Goal: Task Accomplishment & Management: Complete application form

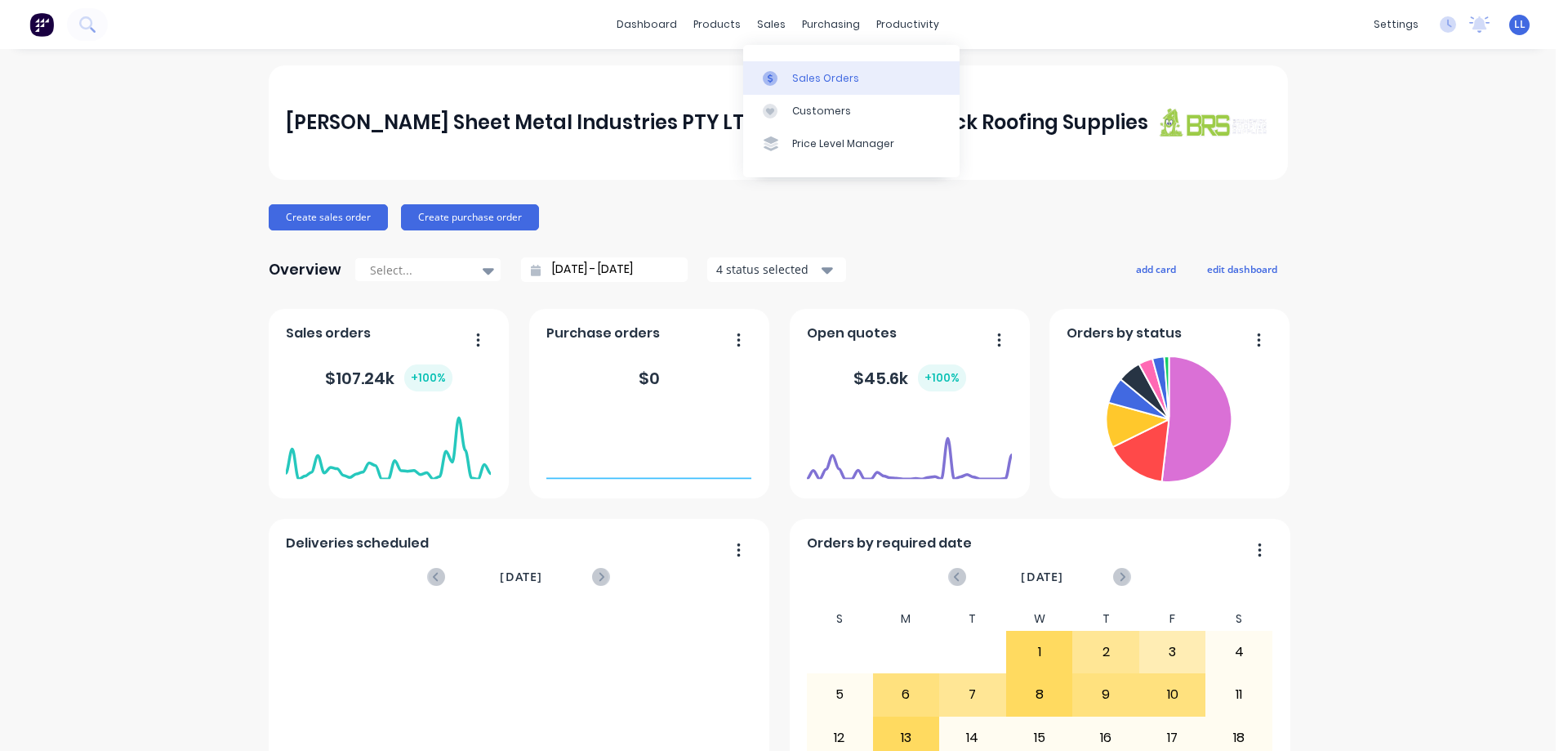
click at [824, 84] on div "Sales Orders" at bounding box center [826, 79] width 67 height 15
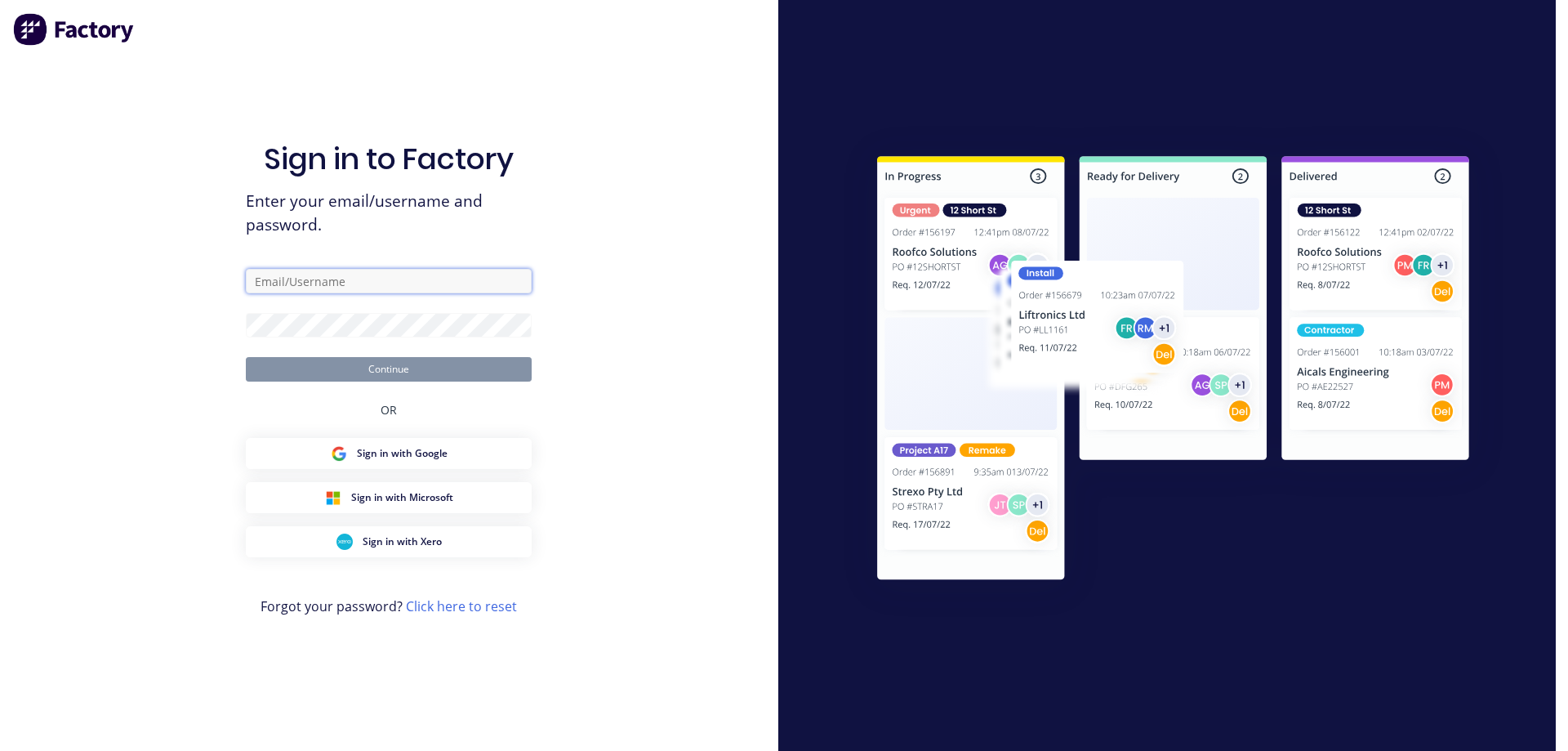
type input "[EMAIL_ADDRESS][DOMAIN_NAME]"
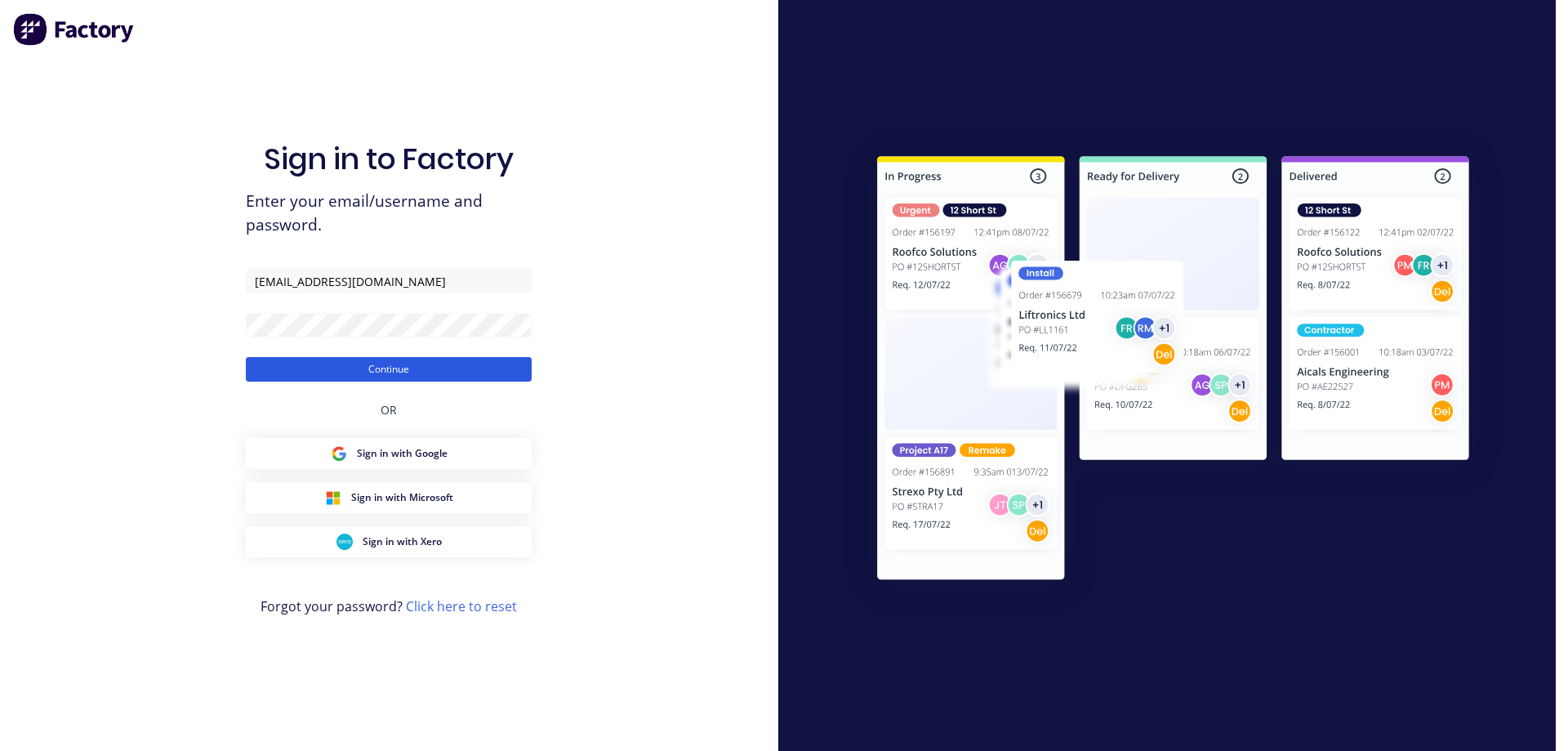
click at [401, 372] on button "Continue" at bounding box center [388, 368] width 286 height 24
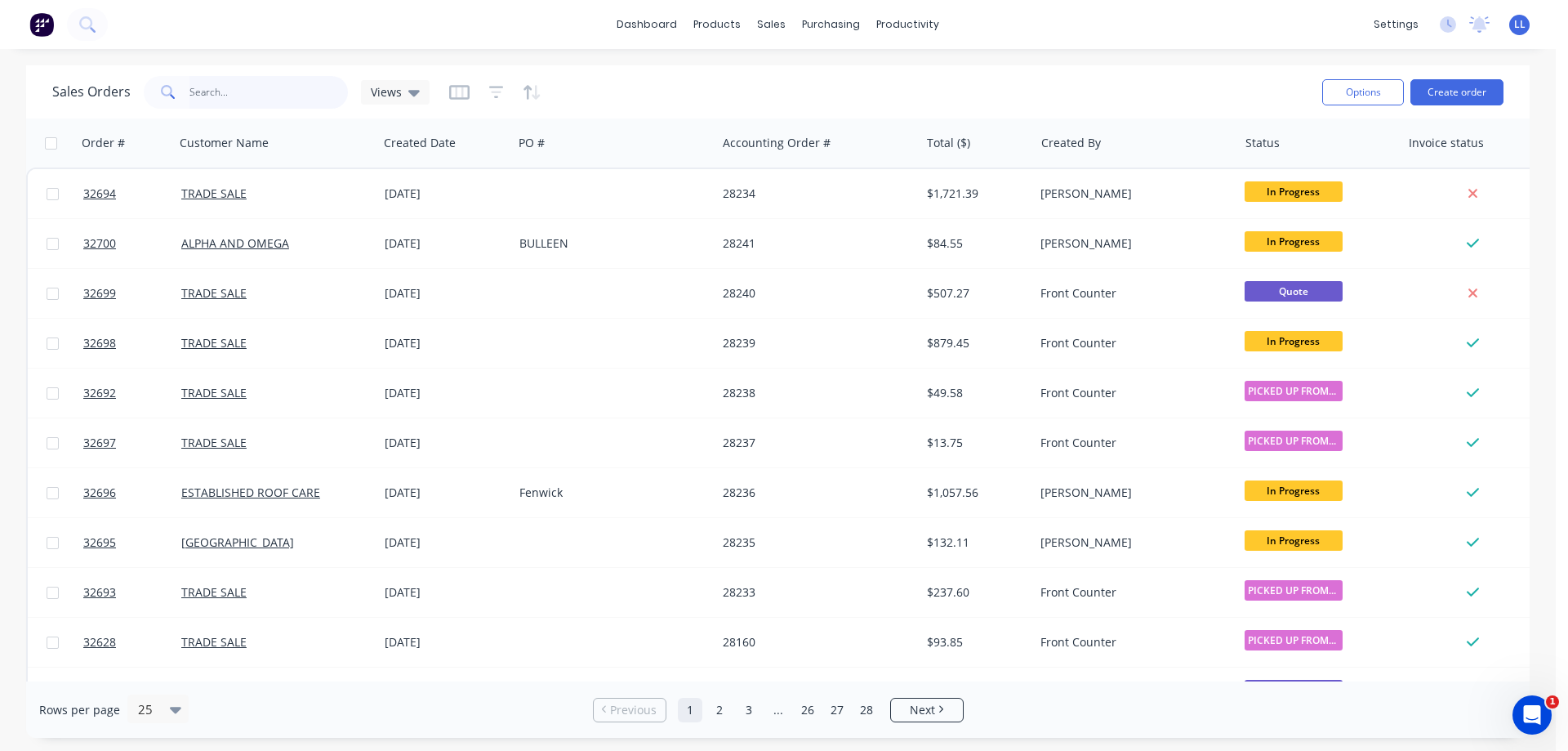
click at [215, 95] on input "text" at bounding box center [269, 92] width 159 height 33
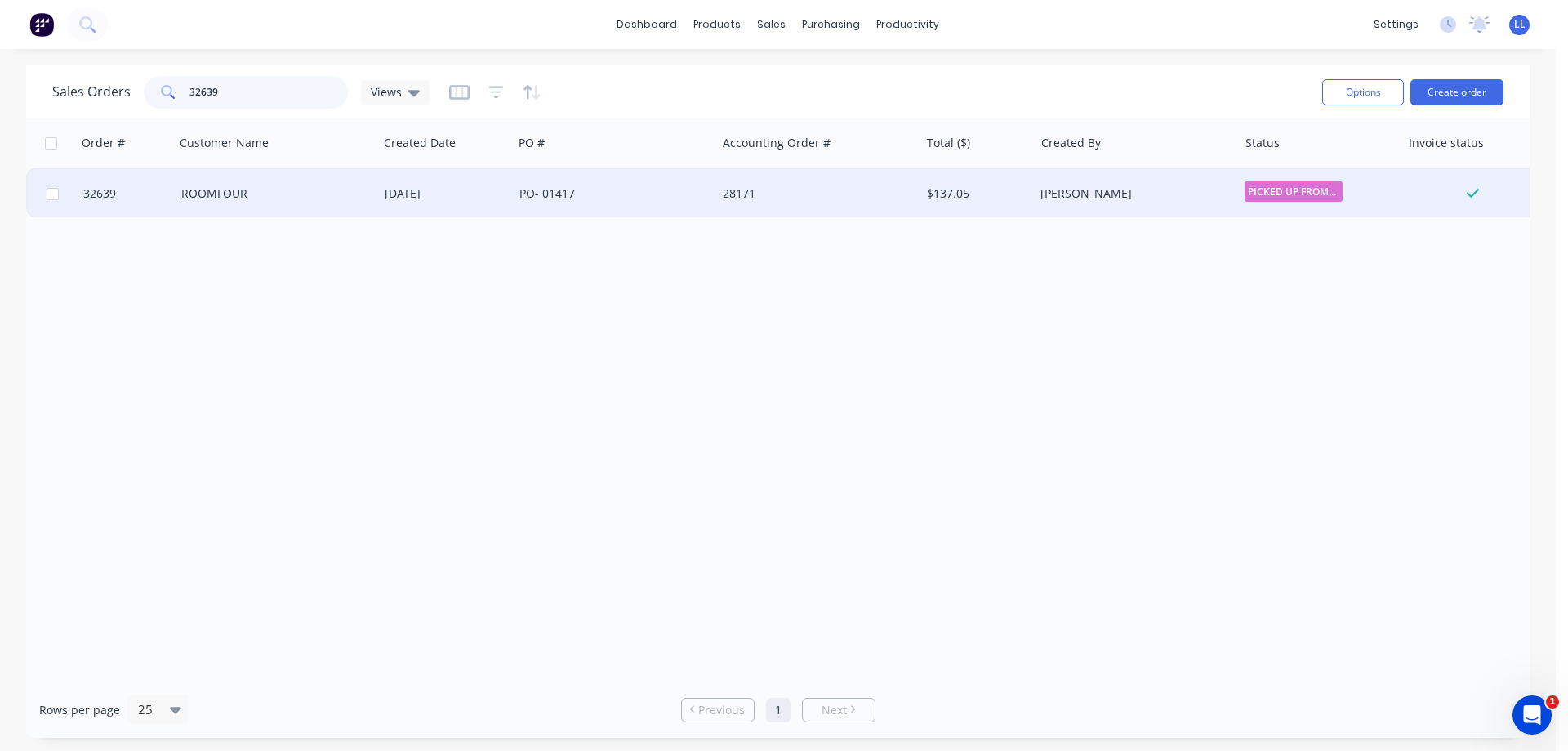
type input "32639"
click at [414, 192] on div "[DATE]" at bounding box center [446, 194] width 122 height 17
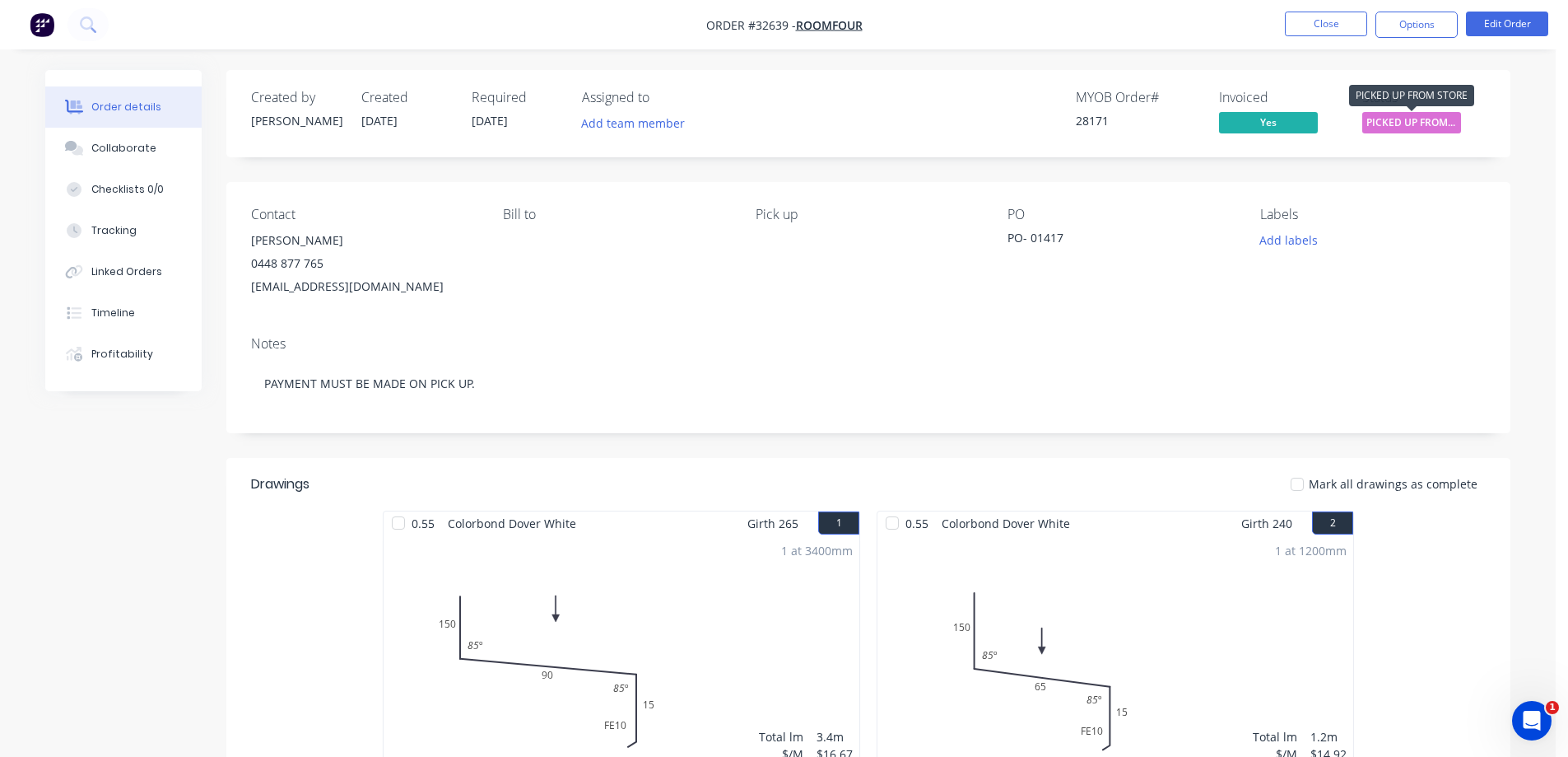
click at [1411, 127] on span "PICKED UP FROM ..." at bounding box center [1411, 122] width 98 height 20
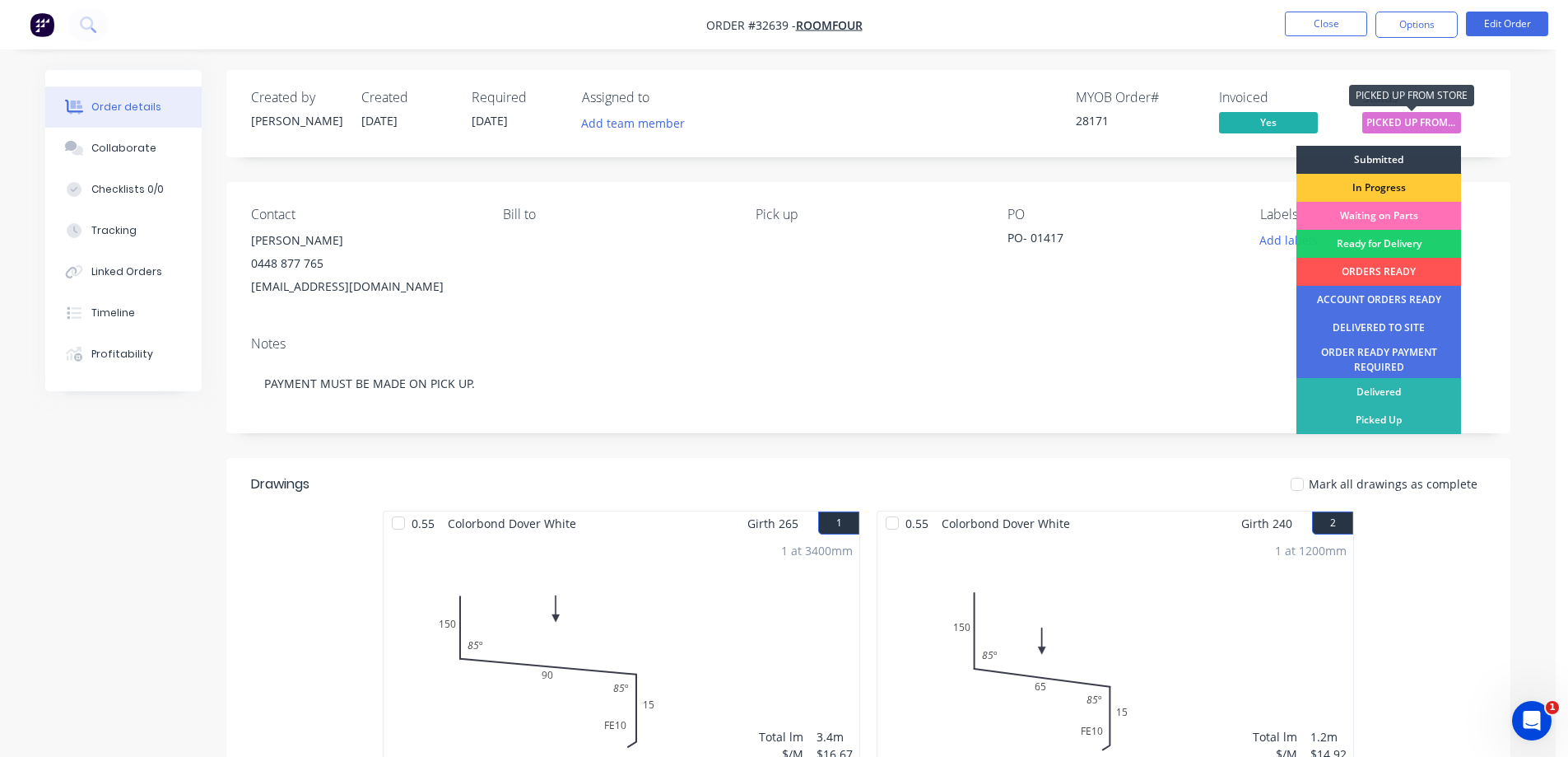
click at [1410, 123] on span "PICKED UP FROM ..." at bounding box center [1411, 122] width 98 height 20
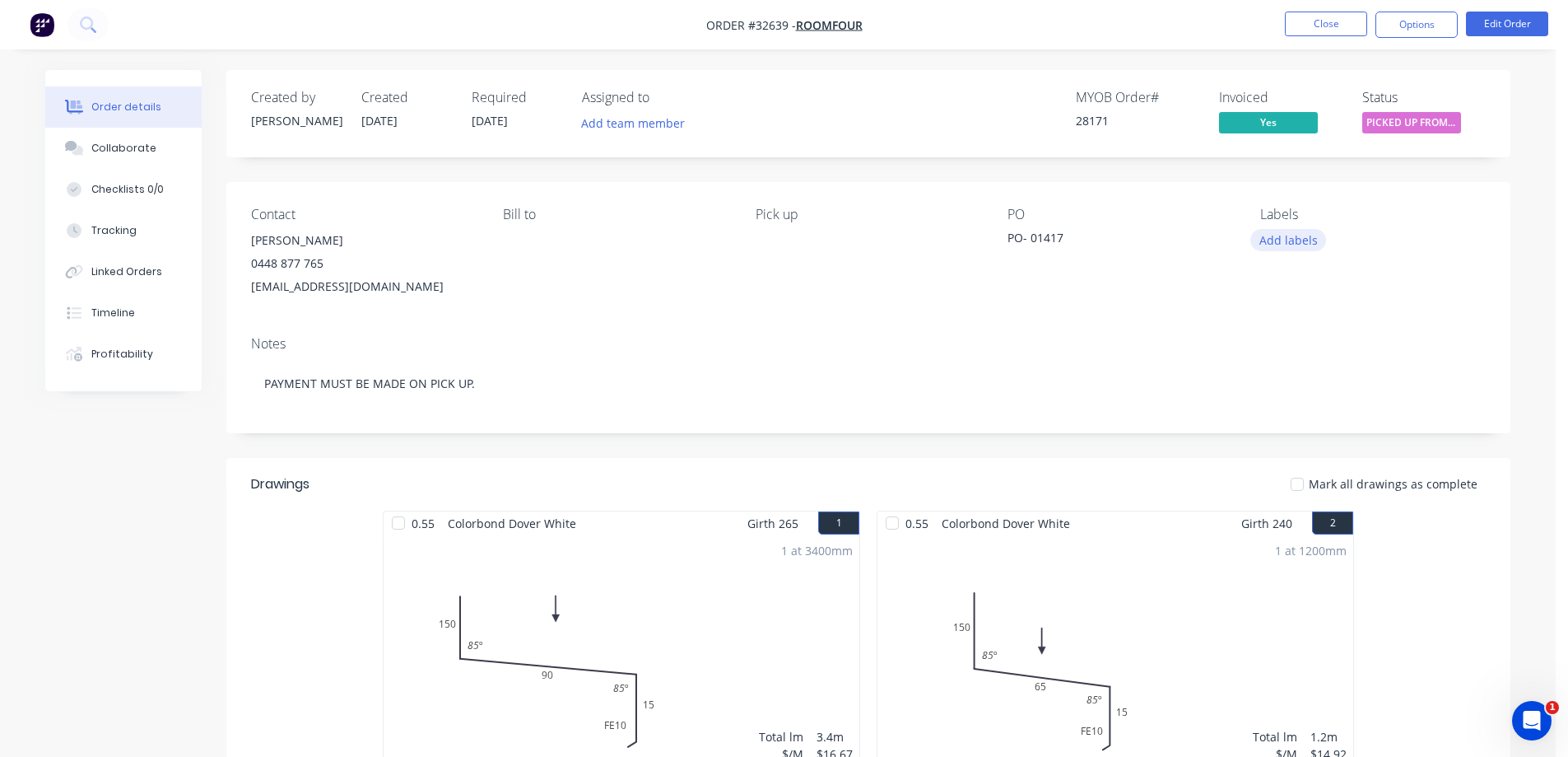
click at [1308, 239] on button "Add labels" at bounding box center [1289, 240] width 76 height 22
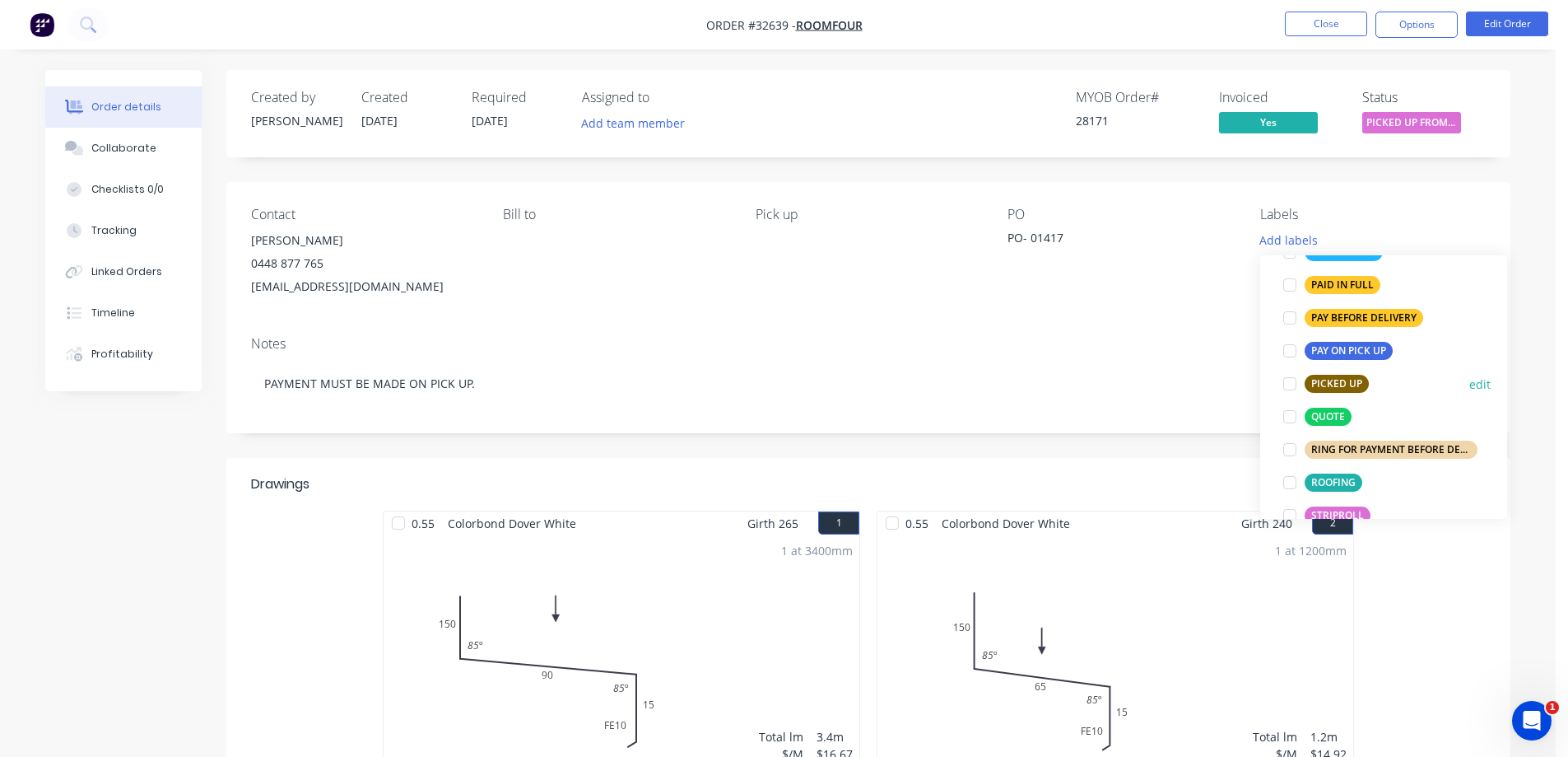
scroll to position [494, 0]
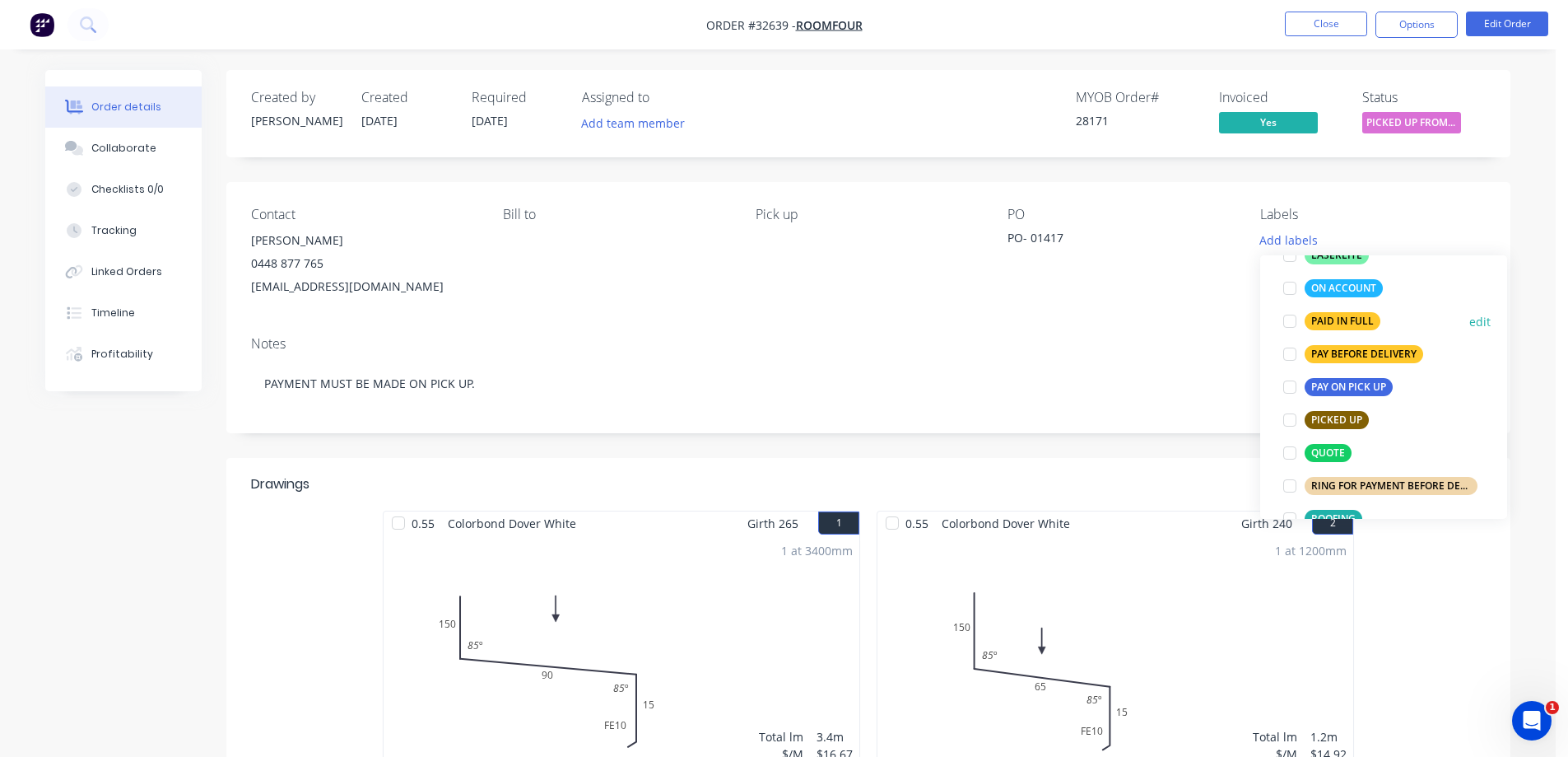
click at [1355, 323] on div "PAID IN FULL" at bounding box center [1342, 322] width 76 height 19
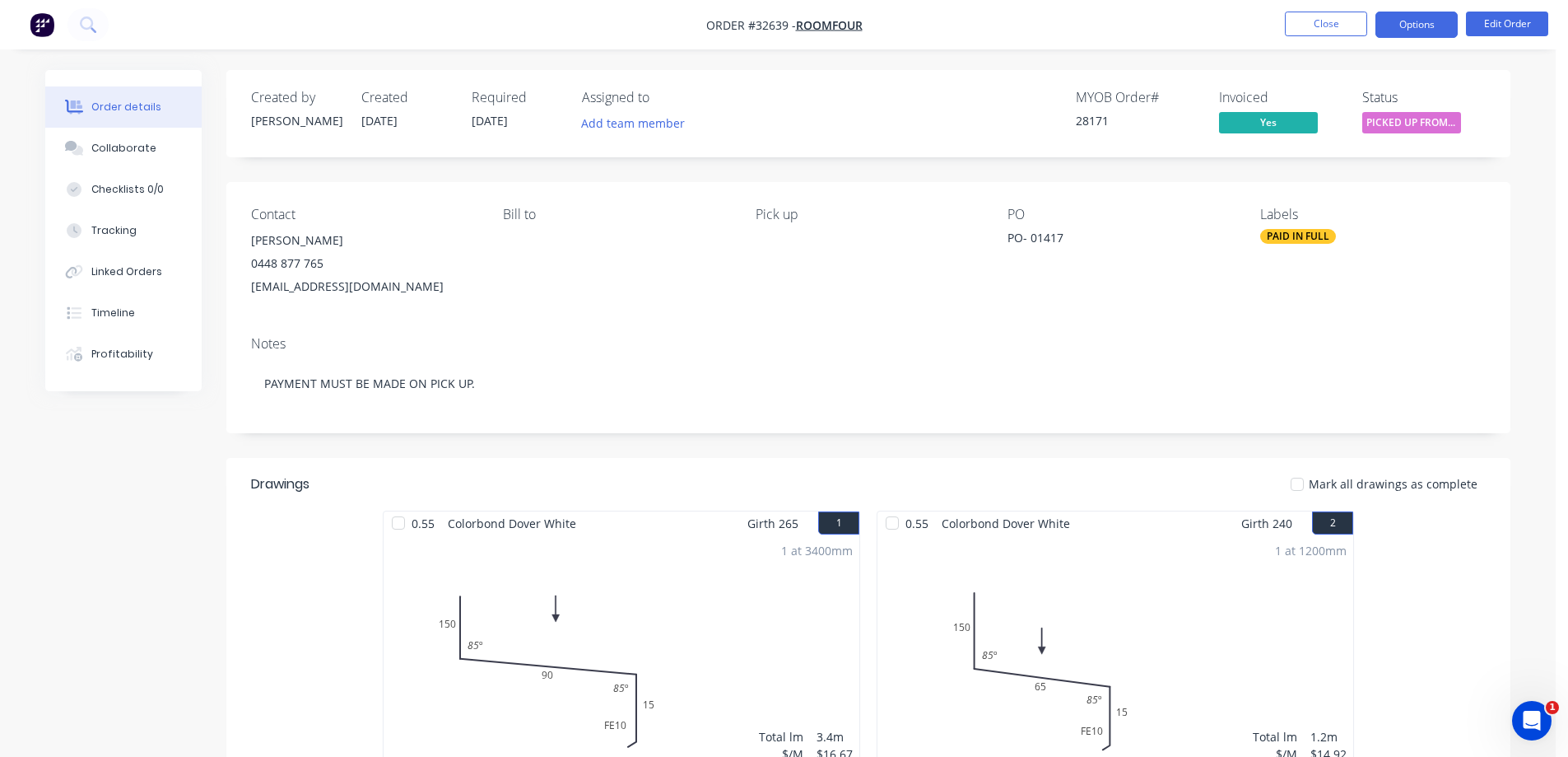
click at [1432, 21] on button "Options" at bounding box center [1417, 24] width 82 height 26
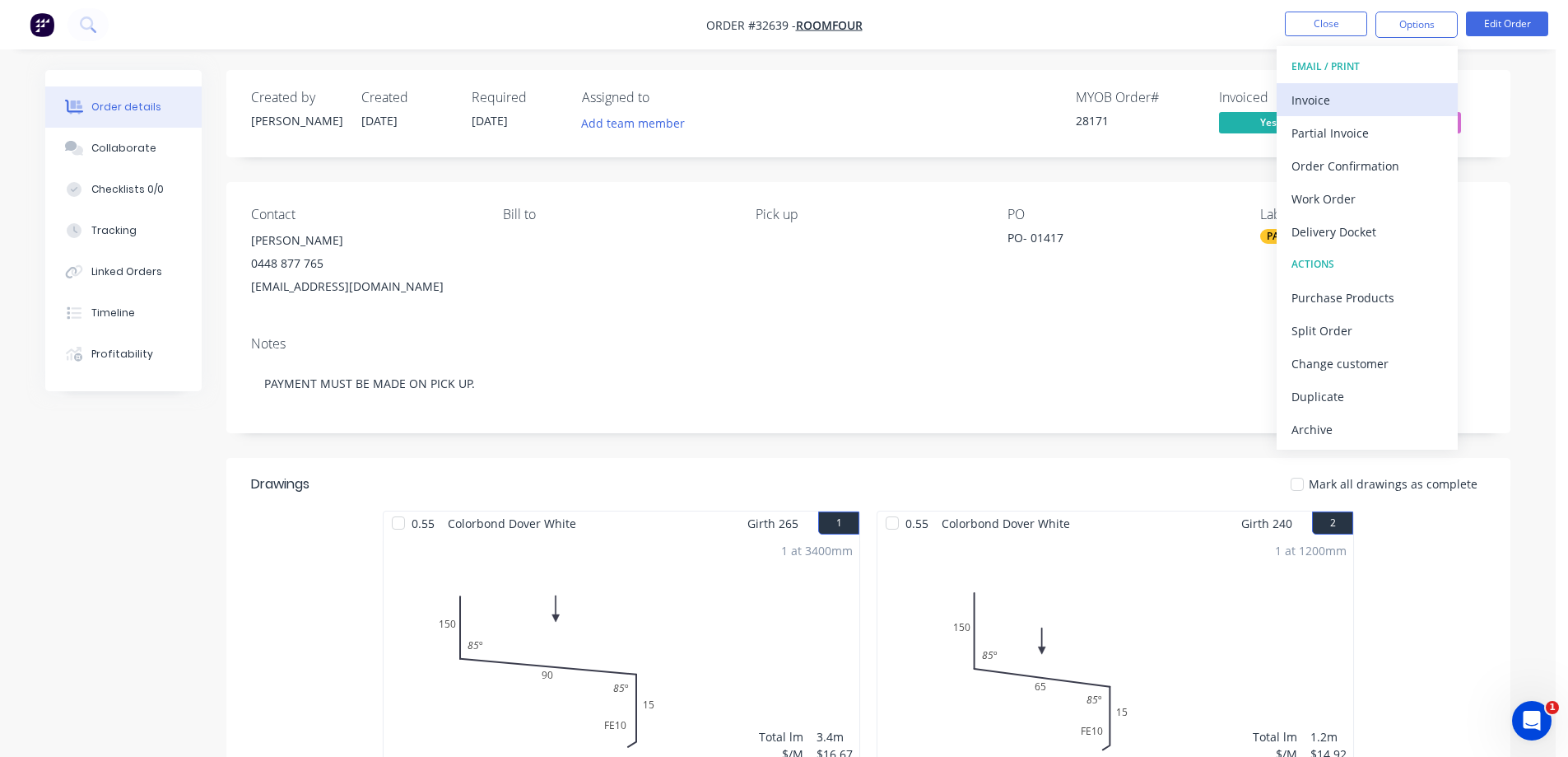
click at [1335, 100] on div "Invoice" at bounding box center [1368, 100] width 151 height 24
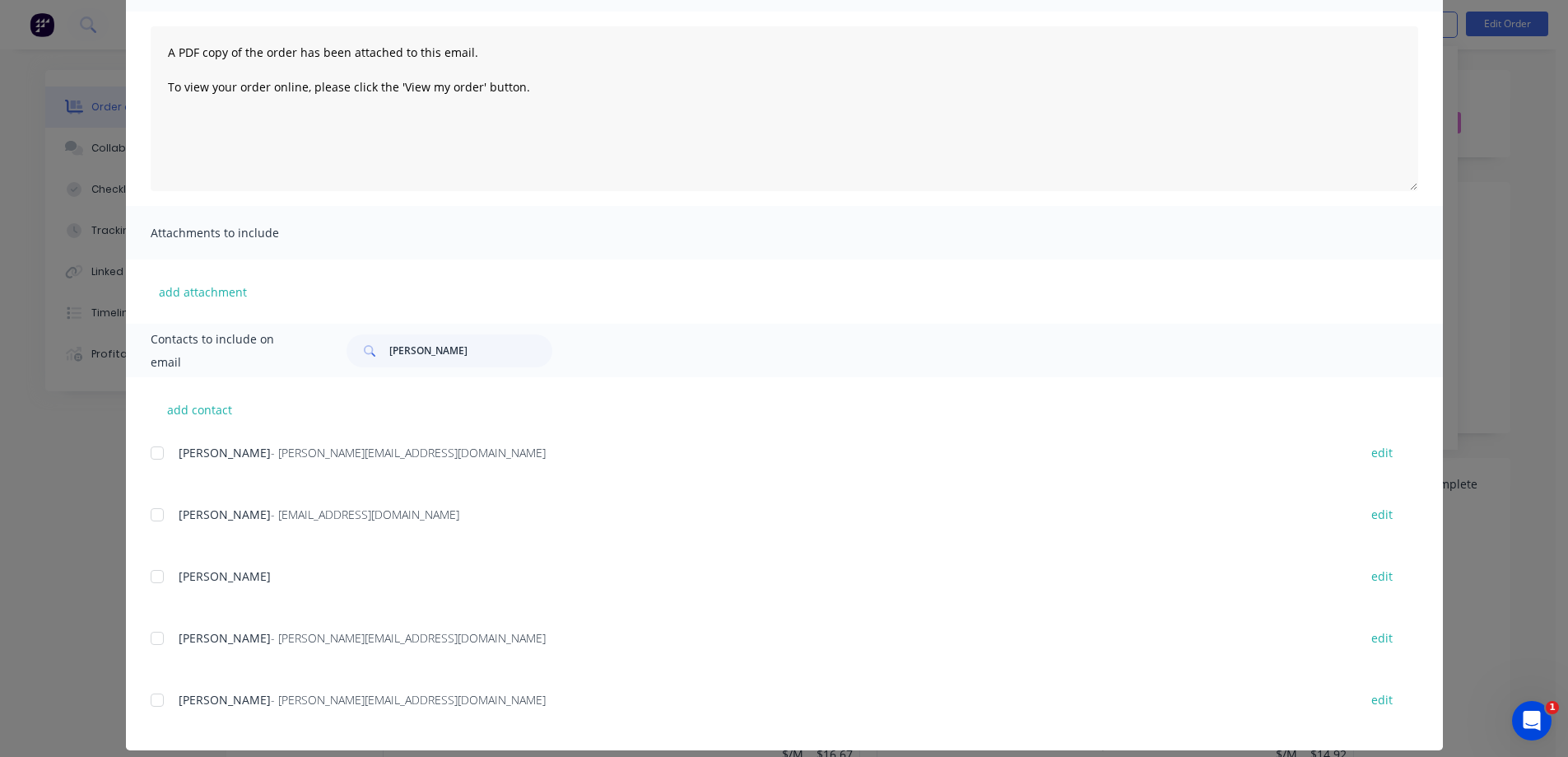
scroll to position [178, 0]
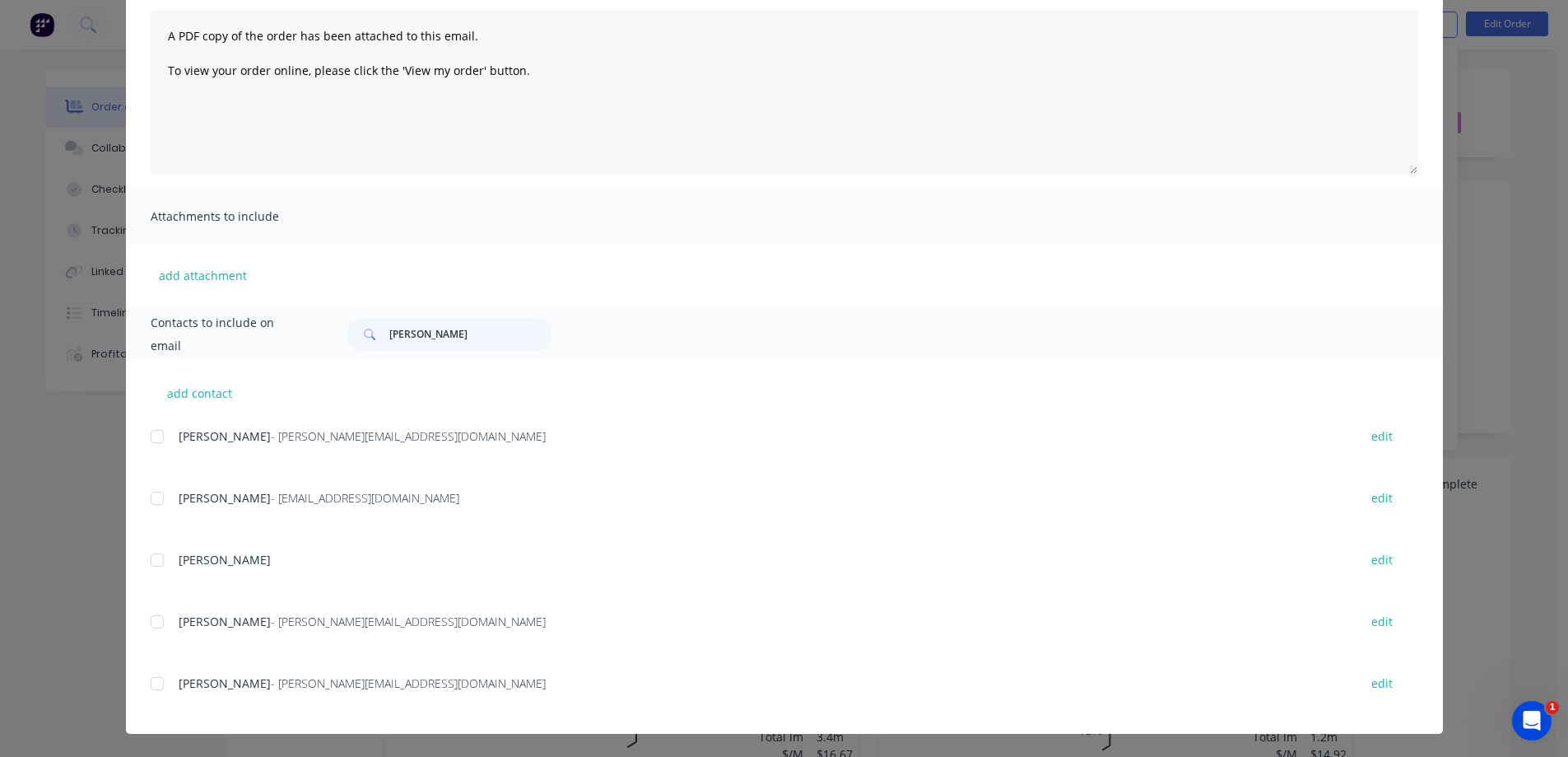
click at [153, 622] on div at bounding box center [157, 621] width 33 height 33
click at [147, 499] on div at bounding box center [157, 498] width 33 height 33
click at [155, 680] on div at bounding box center [157, 683] width 33 height 33
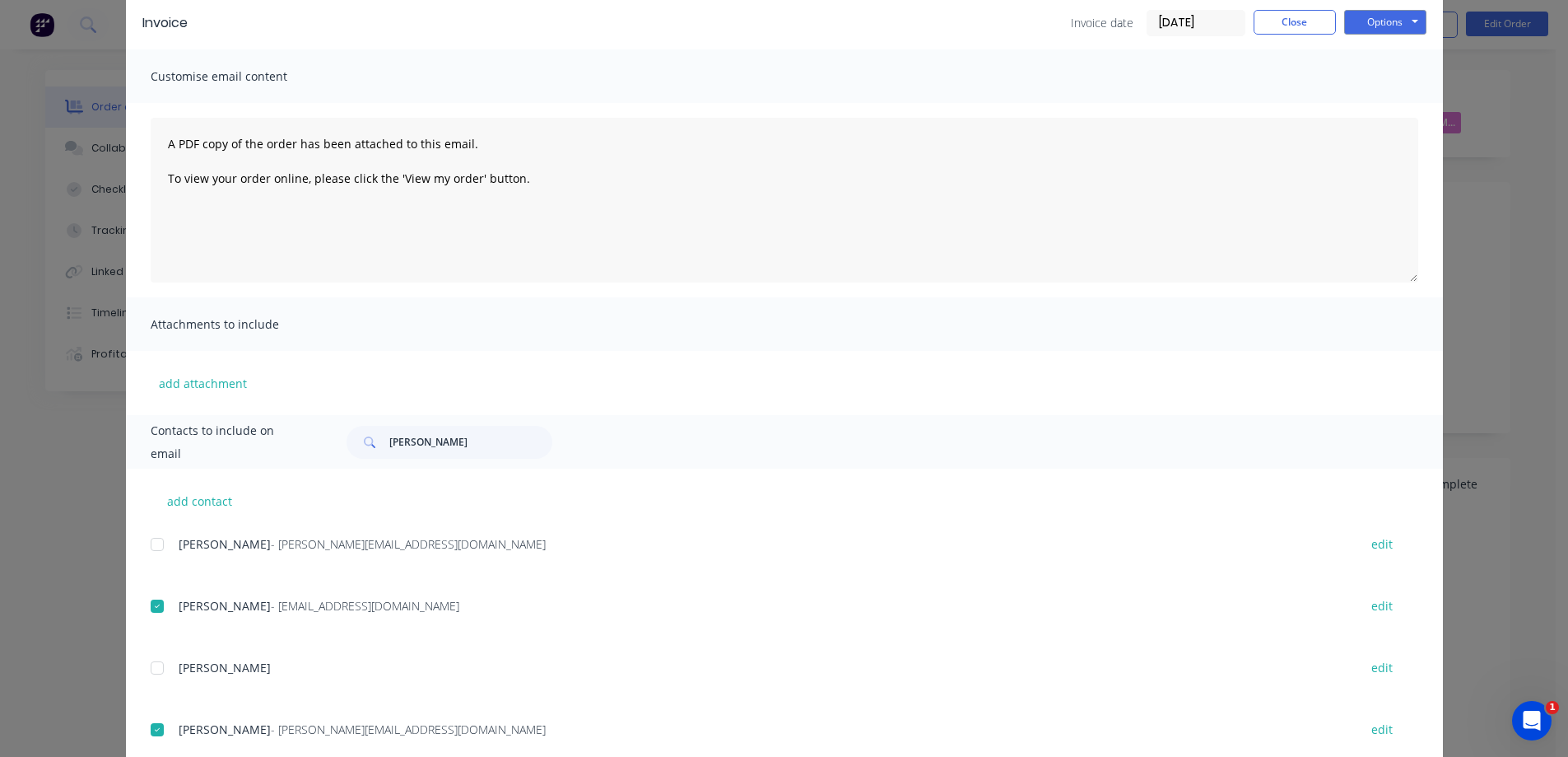
scroll to position [0, 0]
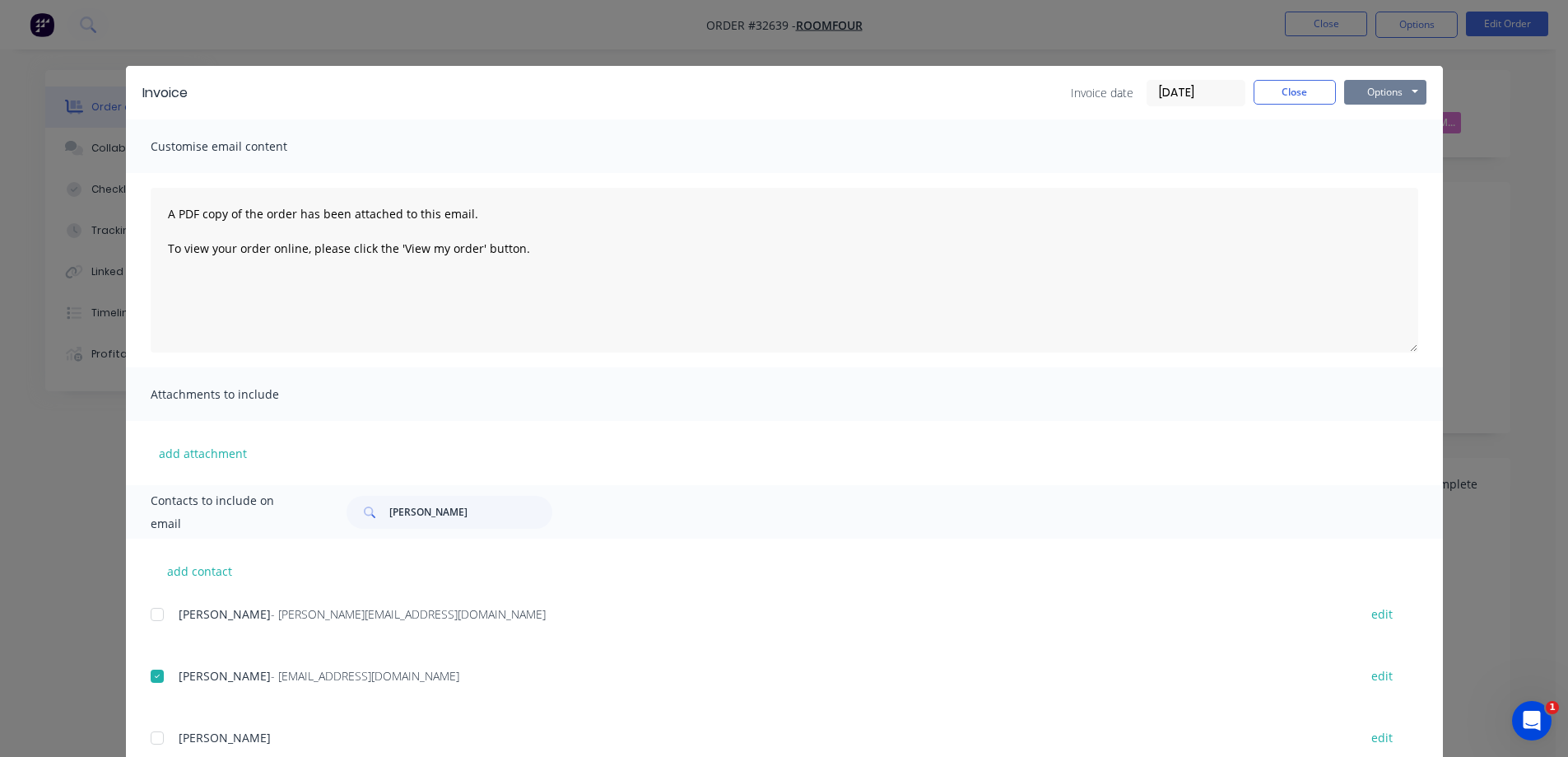
click at [1392, 94] on button "Options" at bounding box center [1385, 92] width 82 height 24
click at [1375, 170] on button "Email" at bounding box center [1396, 176] width 105 height 27
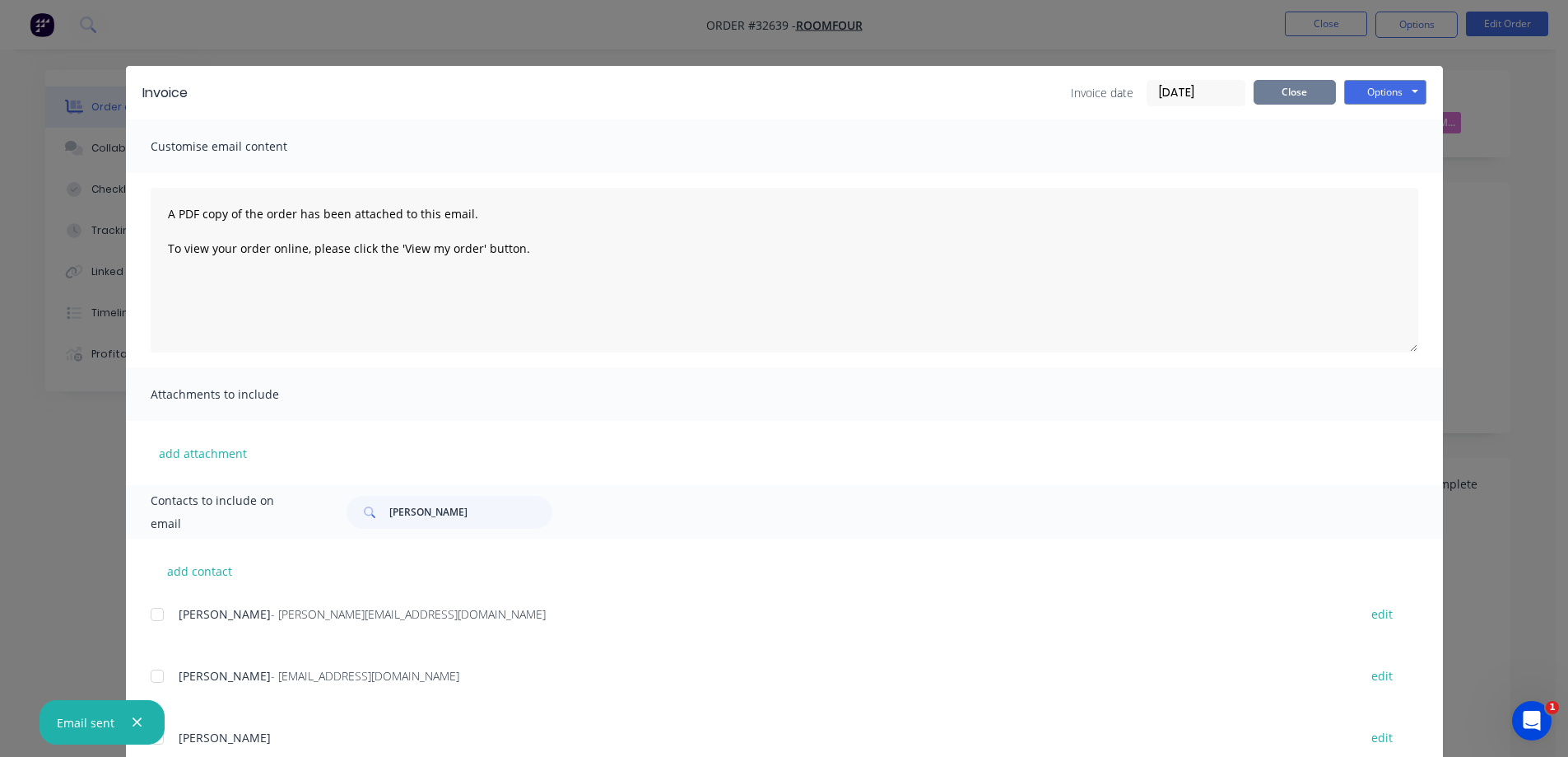
click at [1307, 97] on button "Close" at bounding box center [1295, 92] width 82 height 24
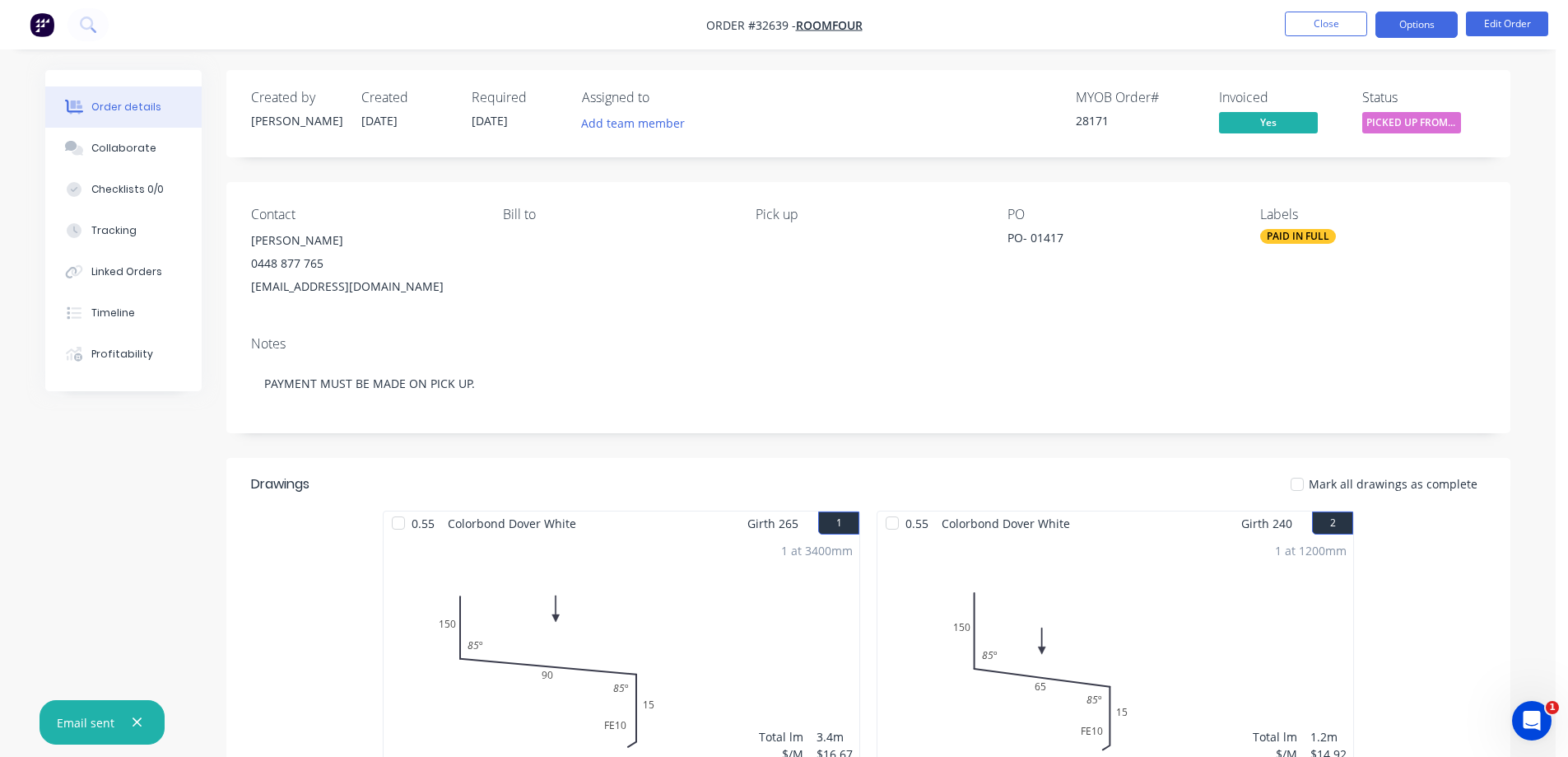
click at [1405, 29] on button "Options" at bounding box center [1417, 24] width 82 height 26
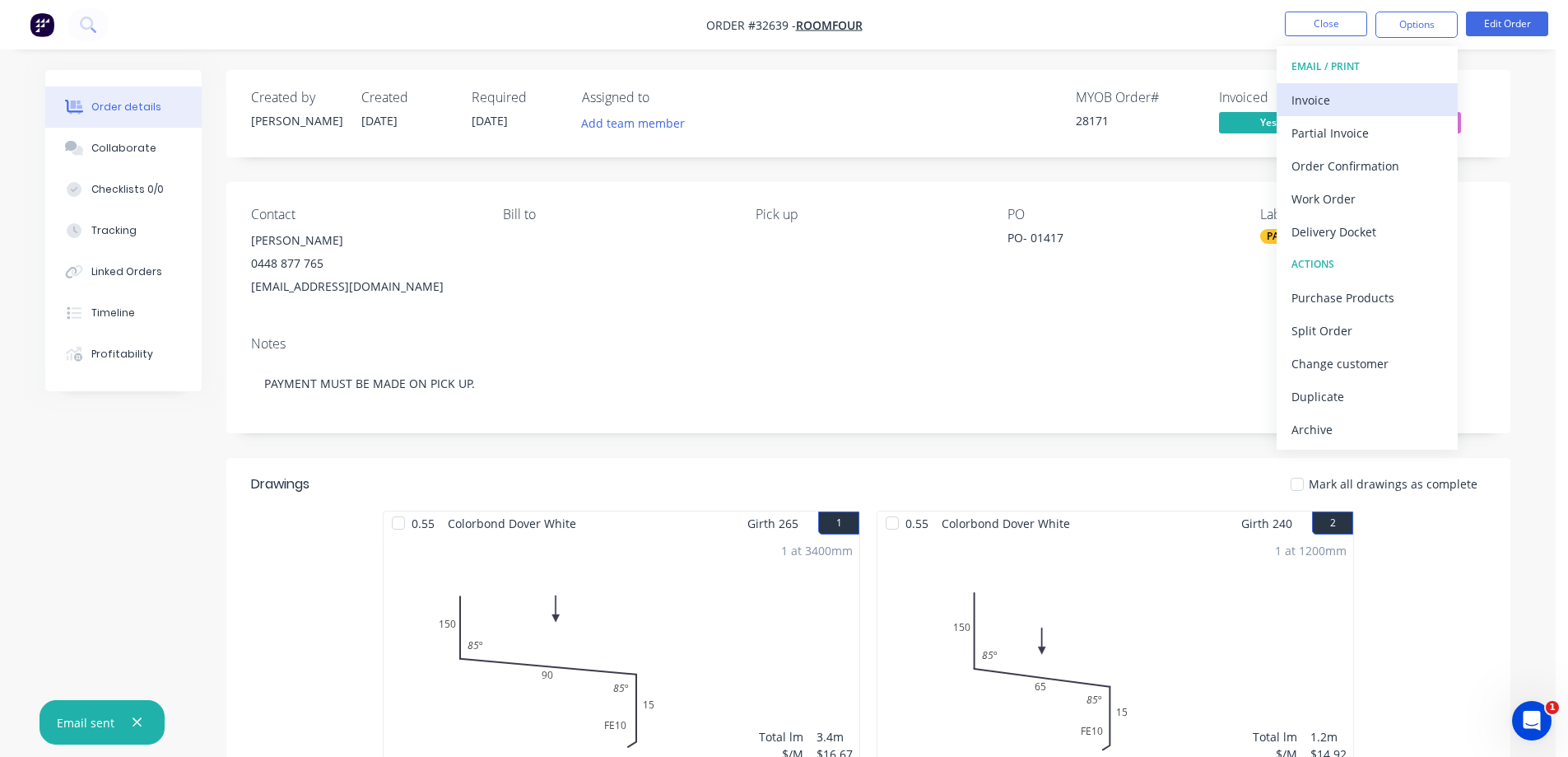
click at [1351, 92] on div "Invoice" at bounding box center [1368, 100] width 151 height 24
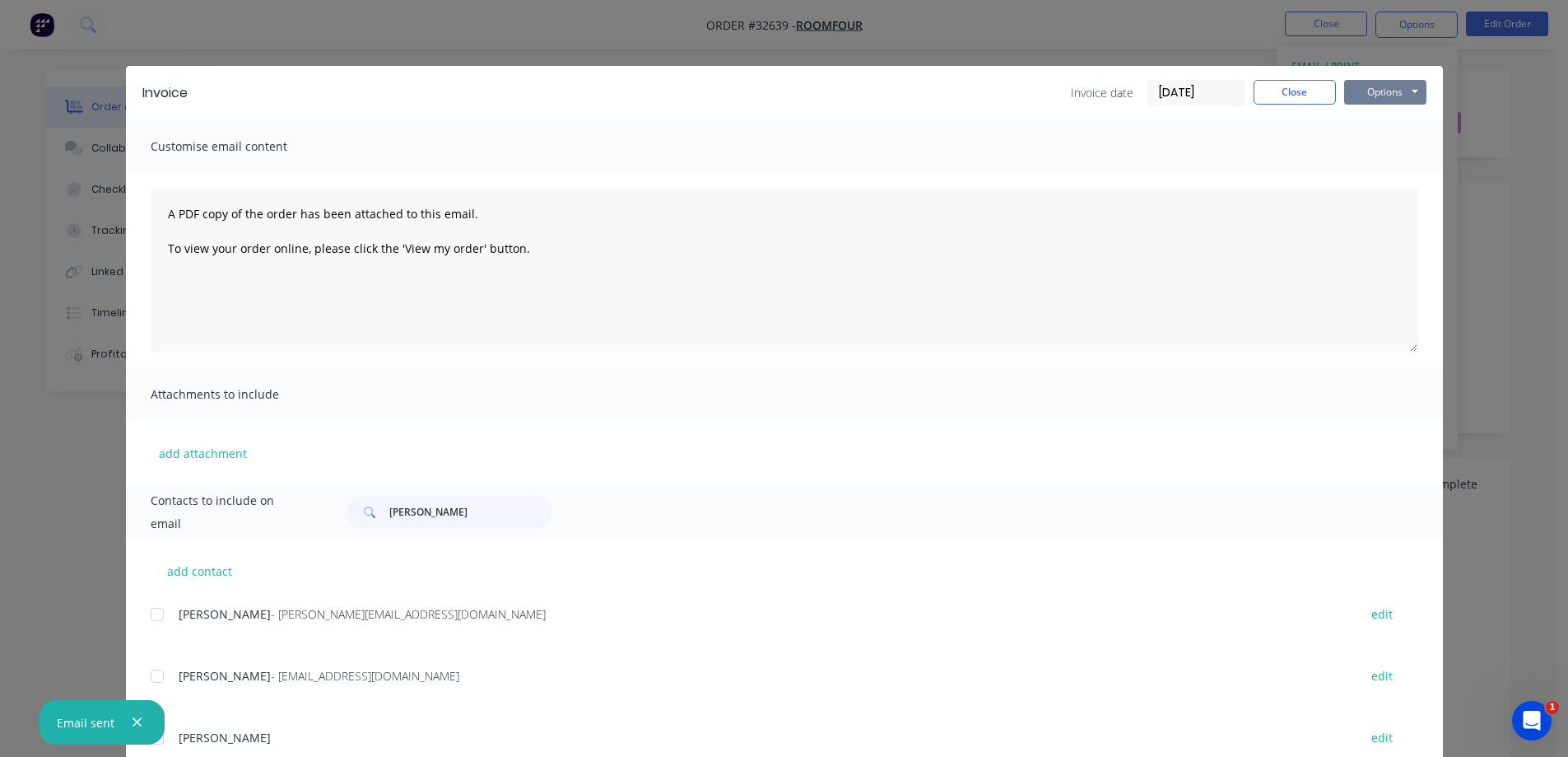
click at [1390, 93] on button "Options" at bounding box center [1385, 92] width 82 height 24
click at [1399, 142] on button "Print" at bounding box center [1396, 148] width 105 height 27
click at [1289, 92] on button "Close" at bounding box center [1295, 92] width 82 height 24
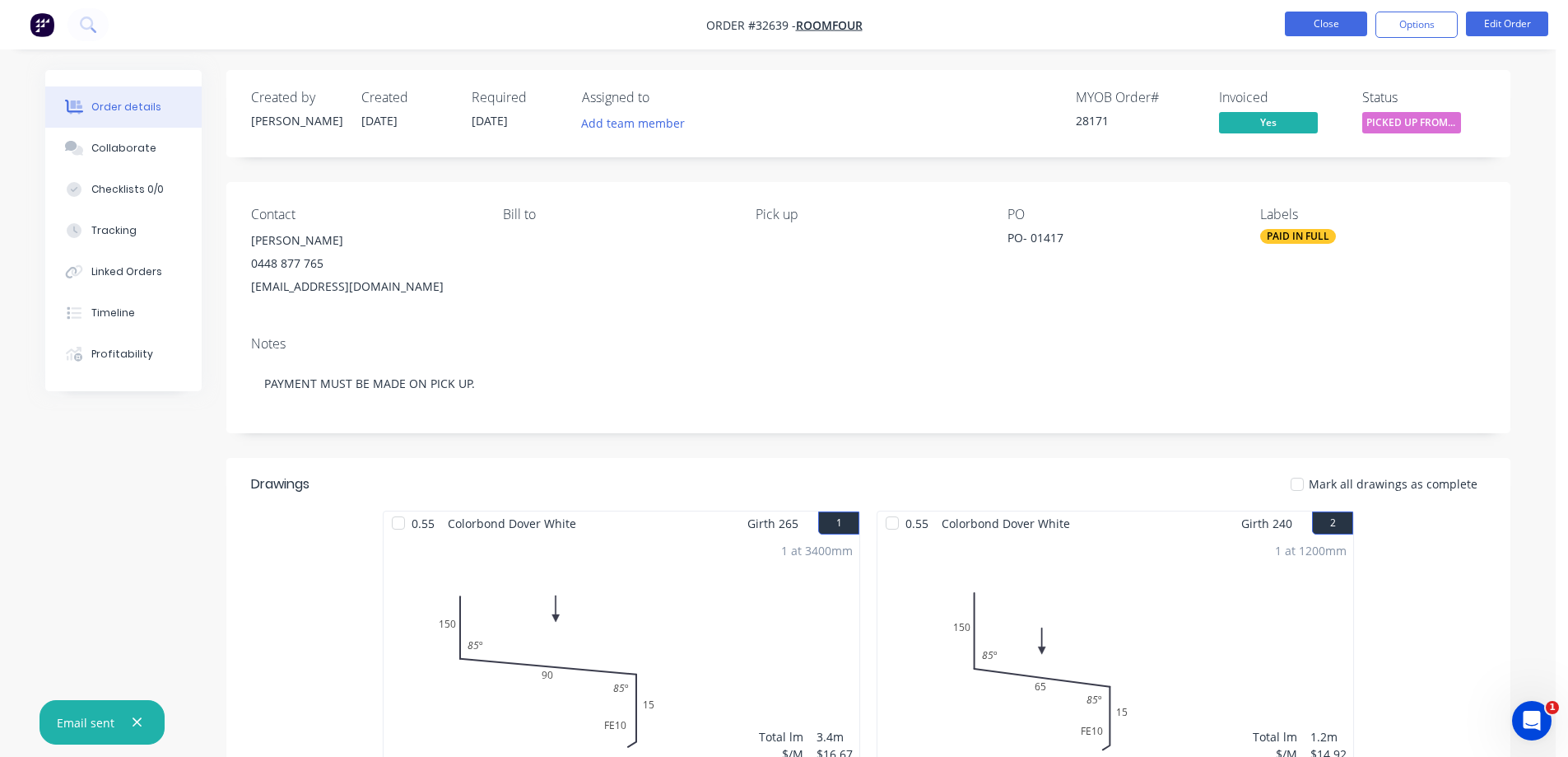
click at [1317, 24] on button "Close" at bounding box center [1326, 24] width 82 height 24
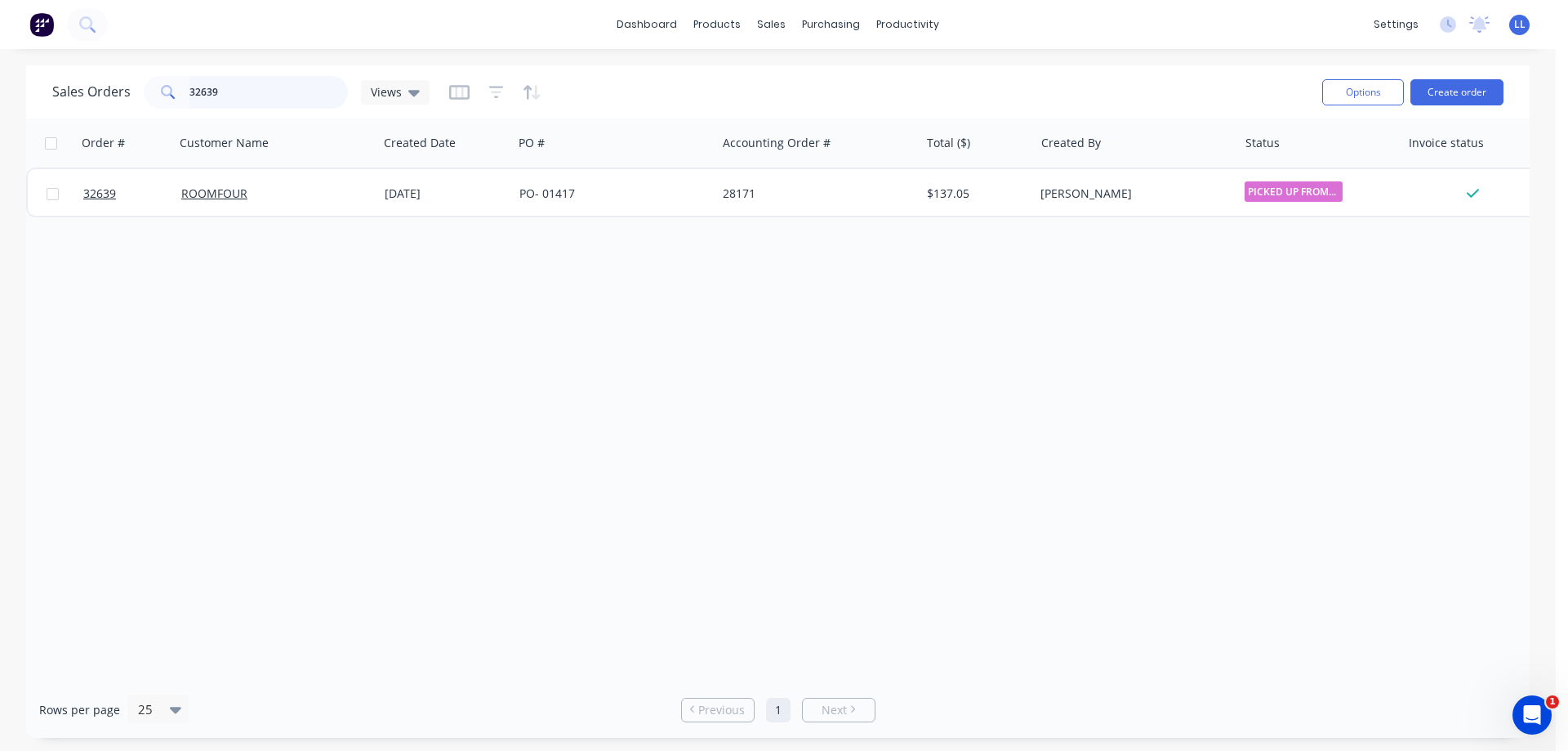
click at [259, 84] on input "32639" at bounding box center [269, 92] width 159 height 33
type input "3"
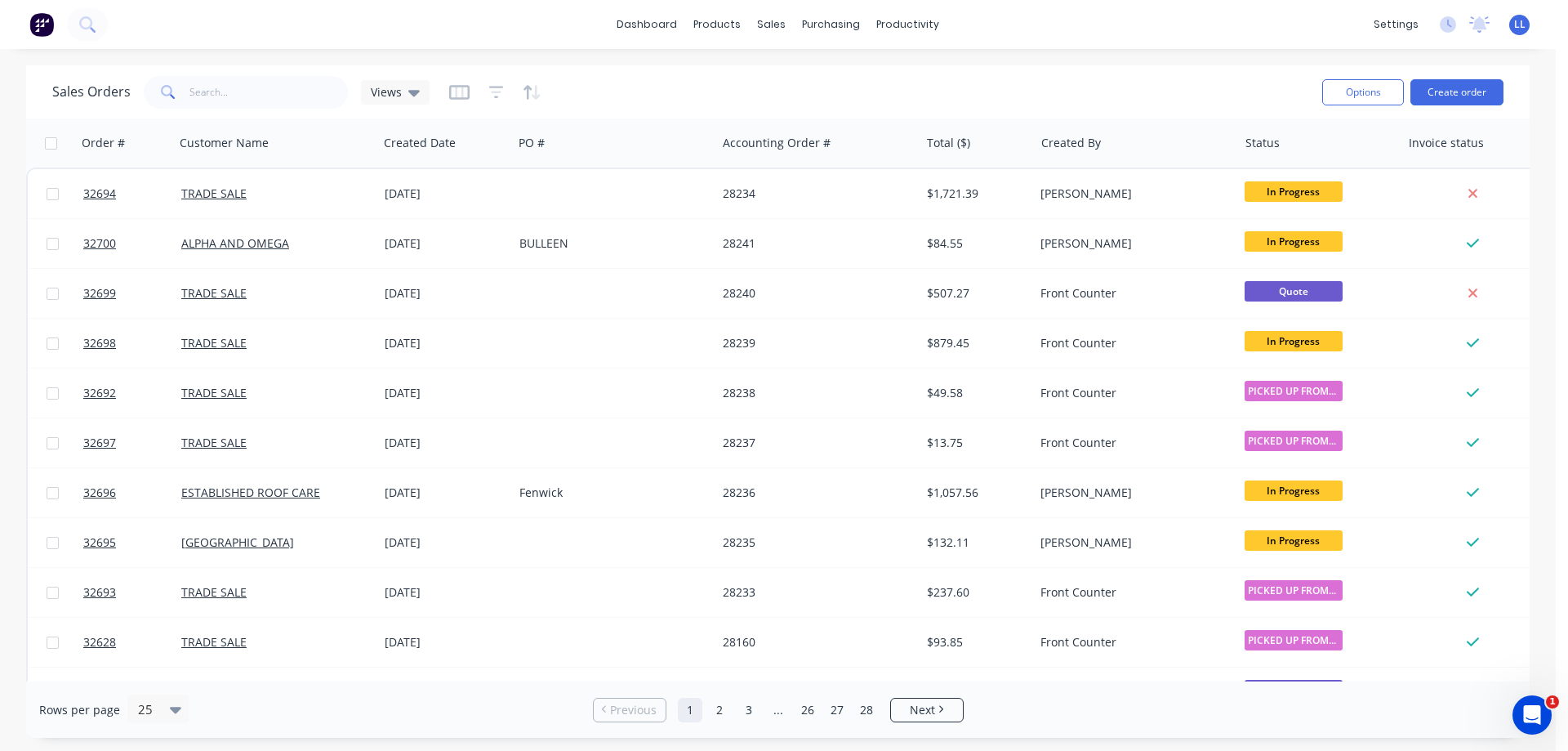
click at [42, 27] on img at bounding box center [41, 24] width 24 height 24
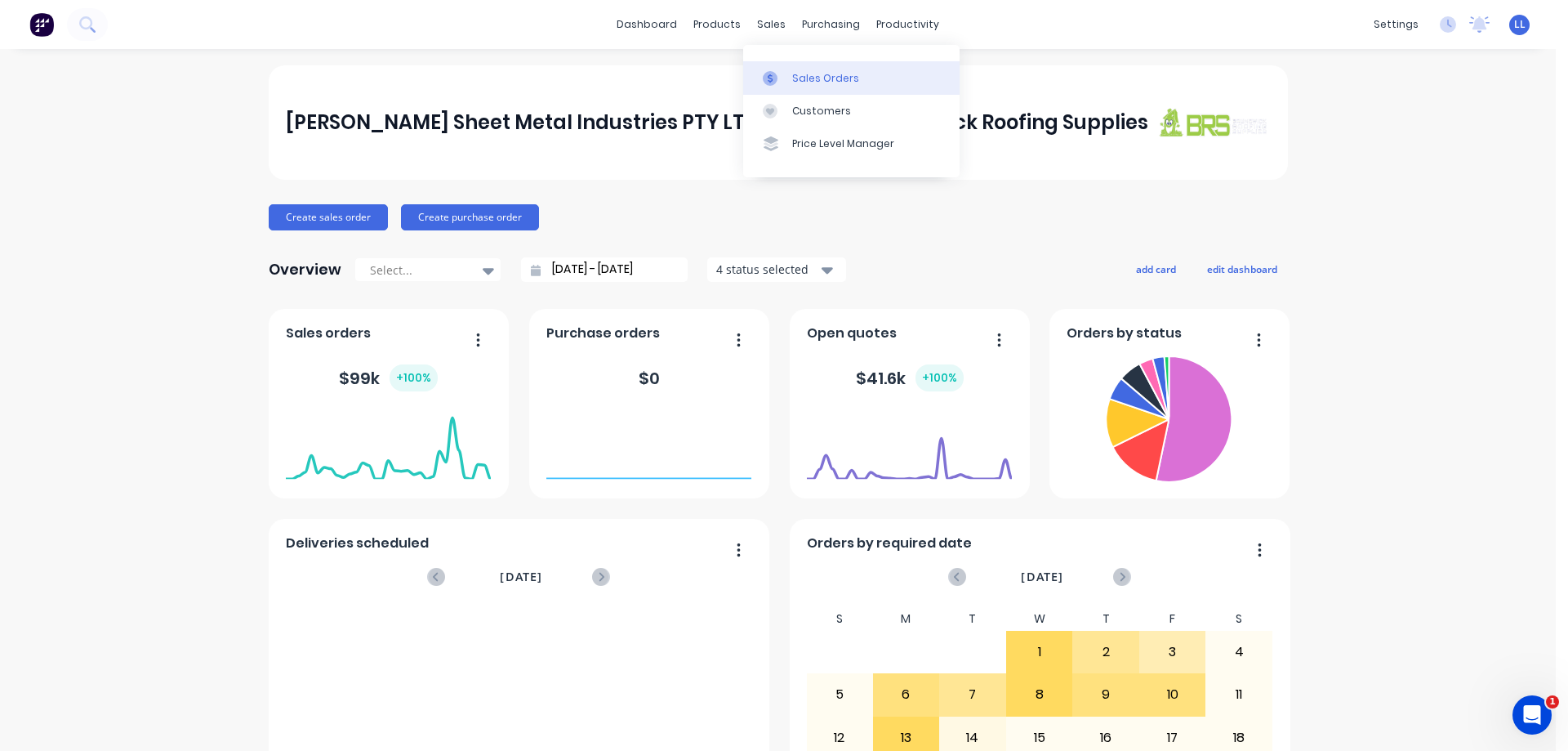
click at [815, 84] on div "Sales Orders" at bounding box center [826, 79] width 67 height 15
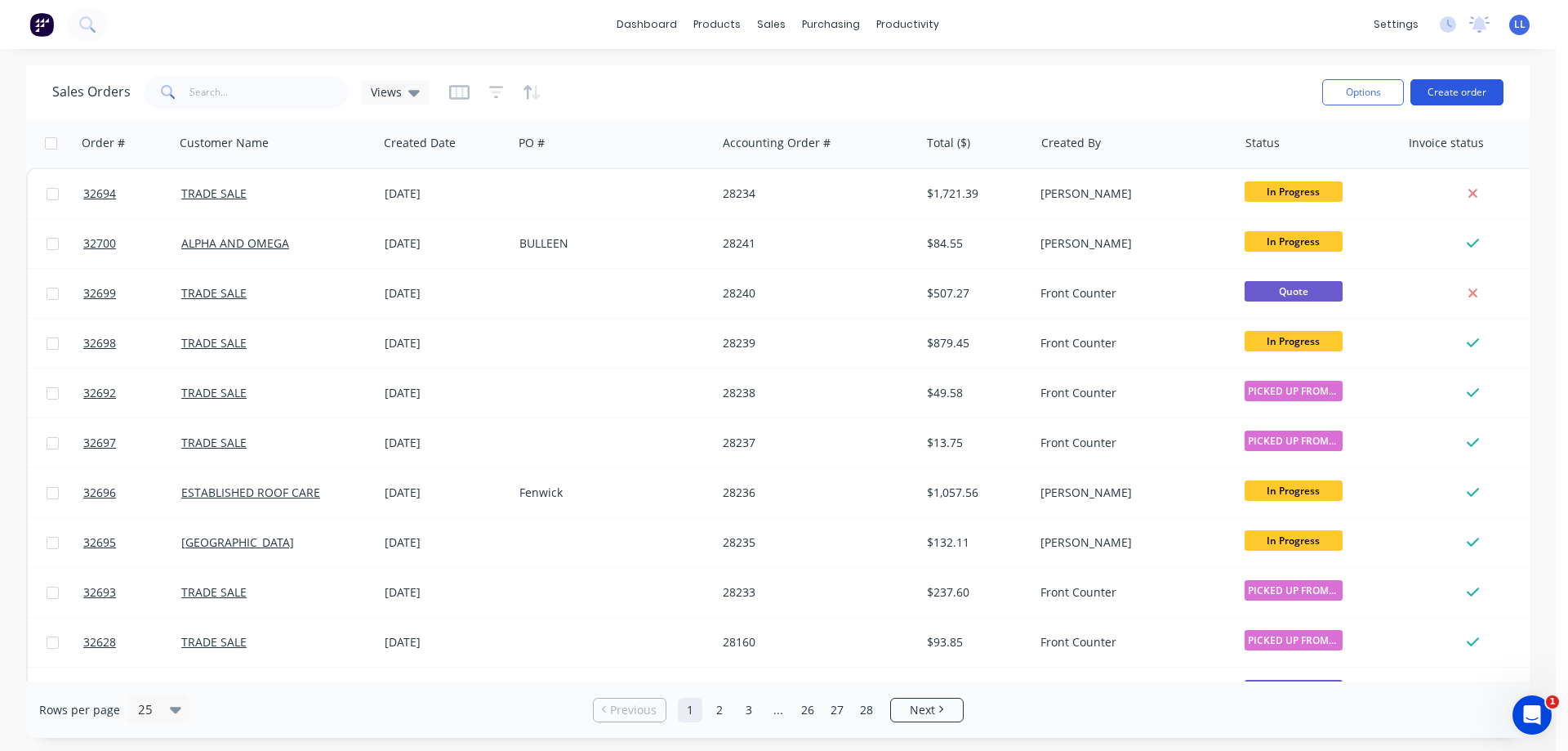
click at [1443, 94] on button "Create order" at bounding box center [1457, 92] width 94 height 26
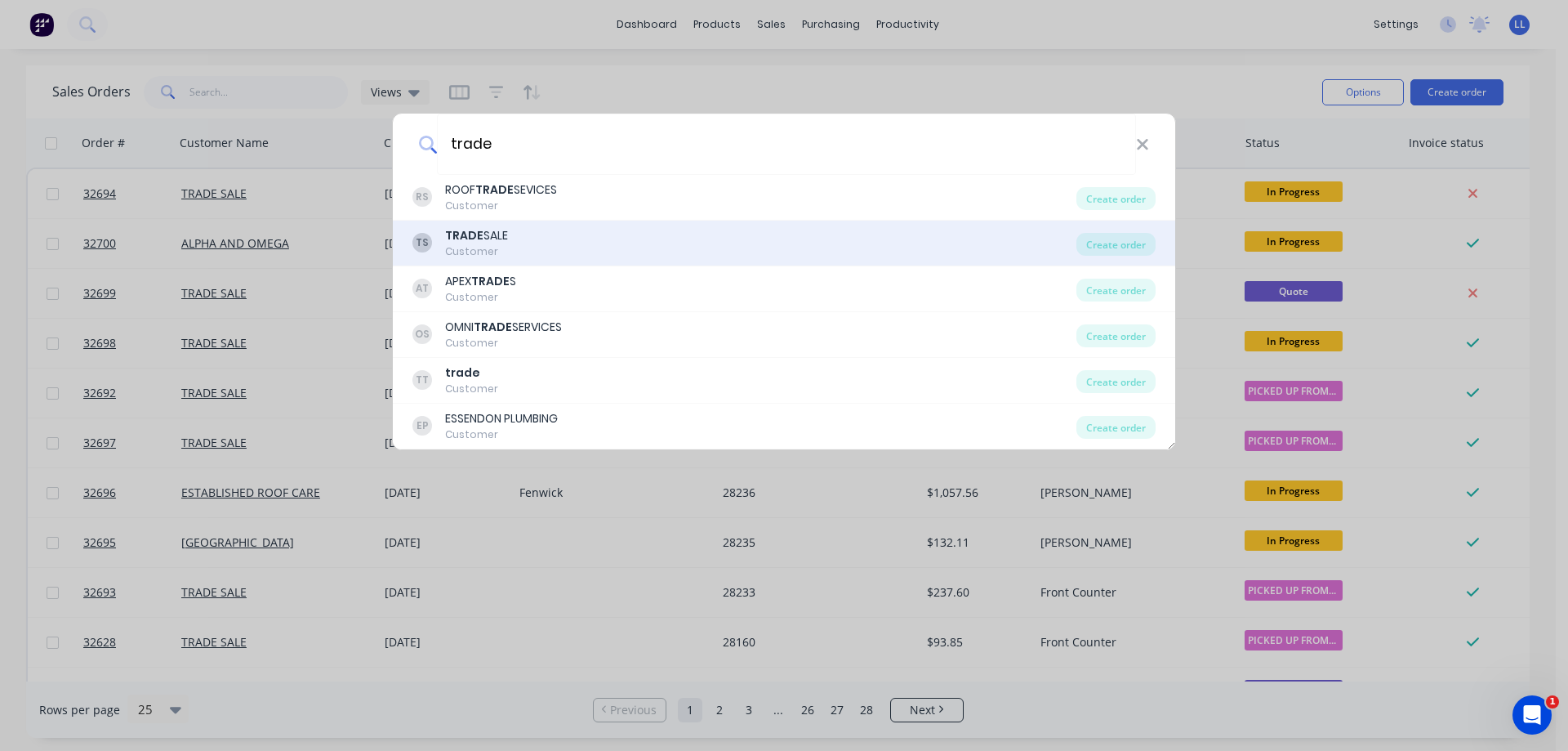
type input "trade"
click at [571, 242] on div "TS TRADE SALE Customer" at bounding box center [744, 243] width 664 height 32
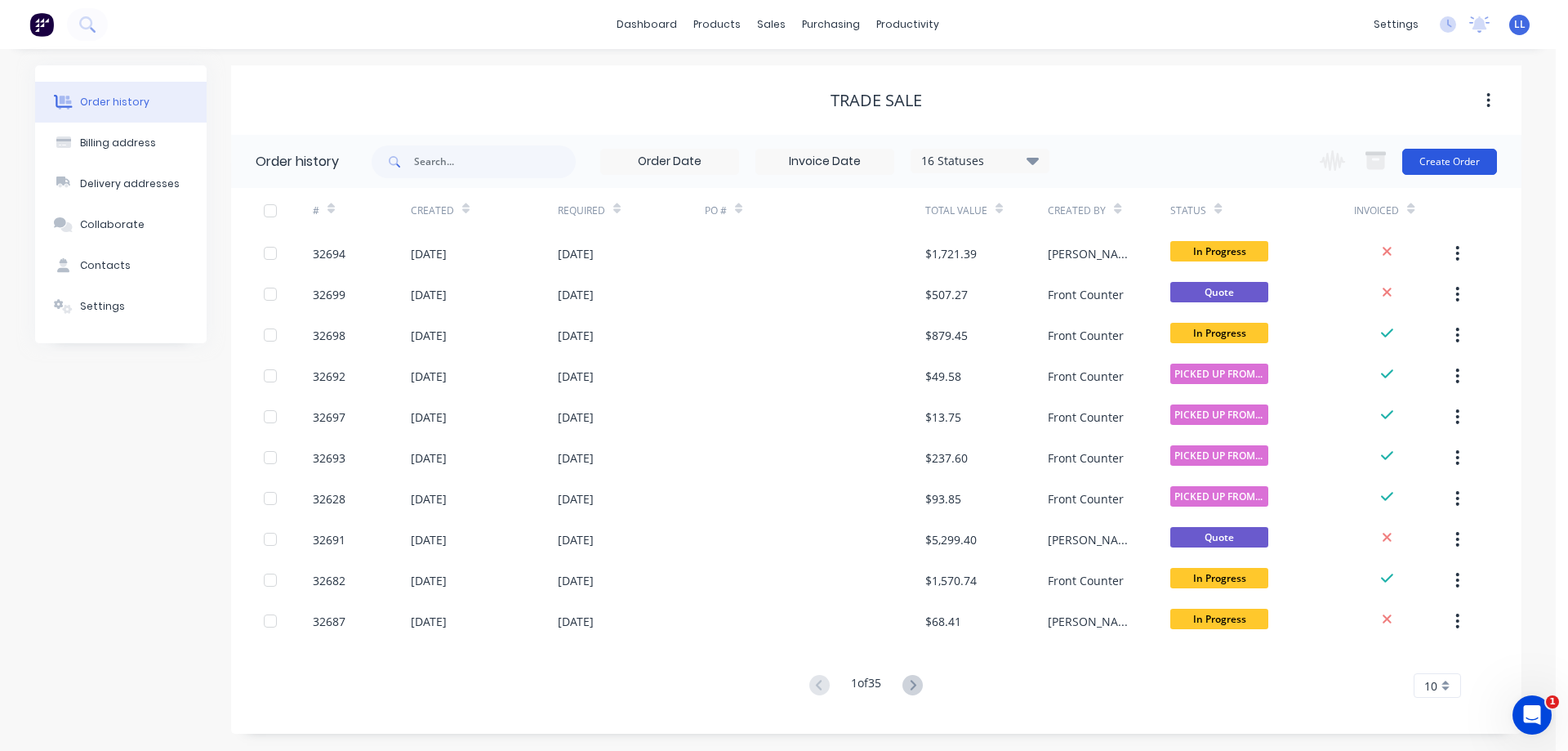
click at [1436, 165] on button "Create Order" at bounding box center [1449, 161] width 94 height 26
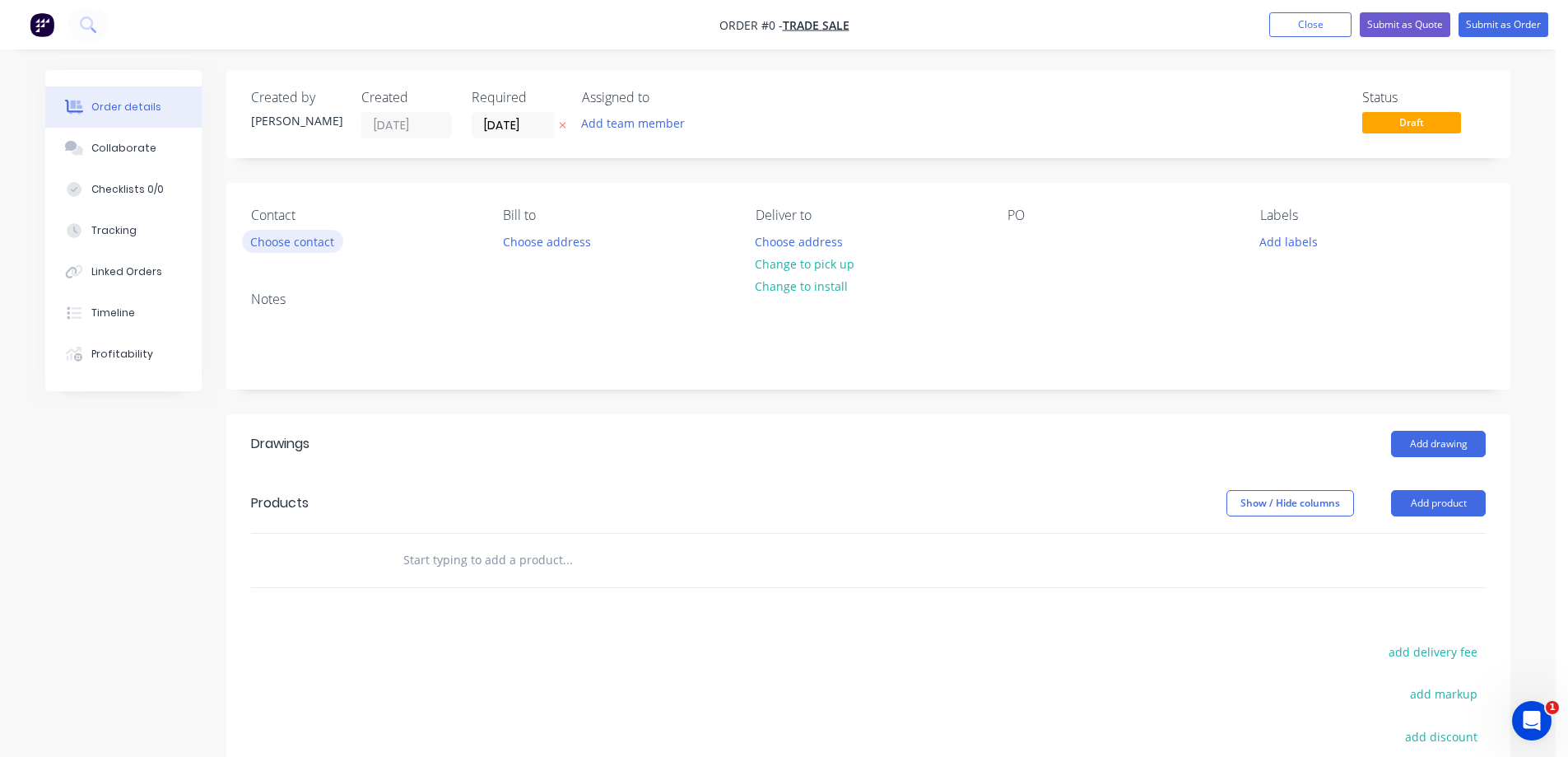
click at [311, 243] on button "Choose contact" at bounding box center [293, 241] width 101 height 22
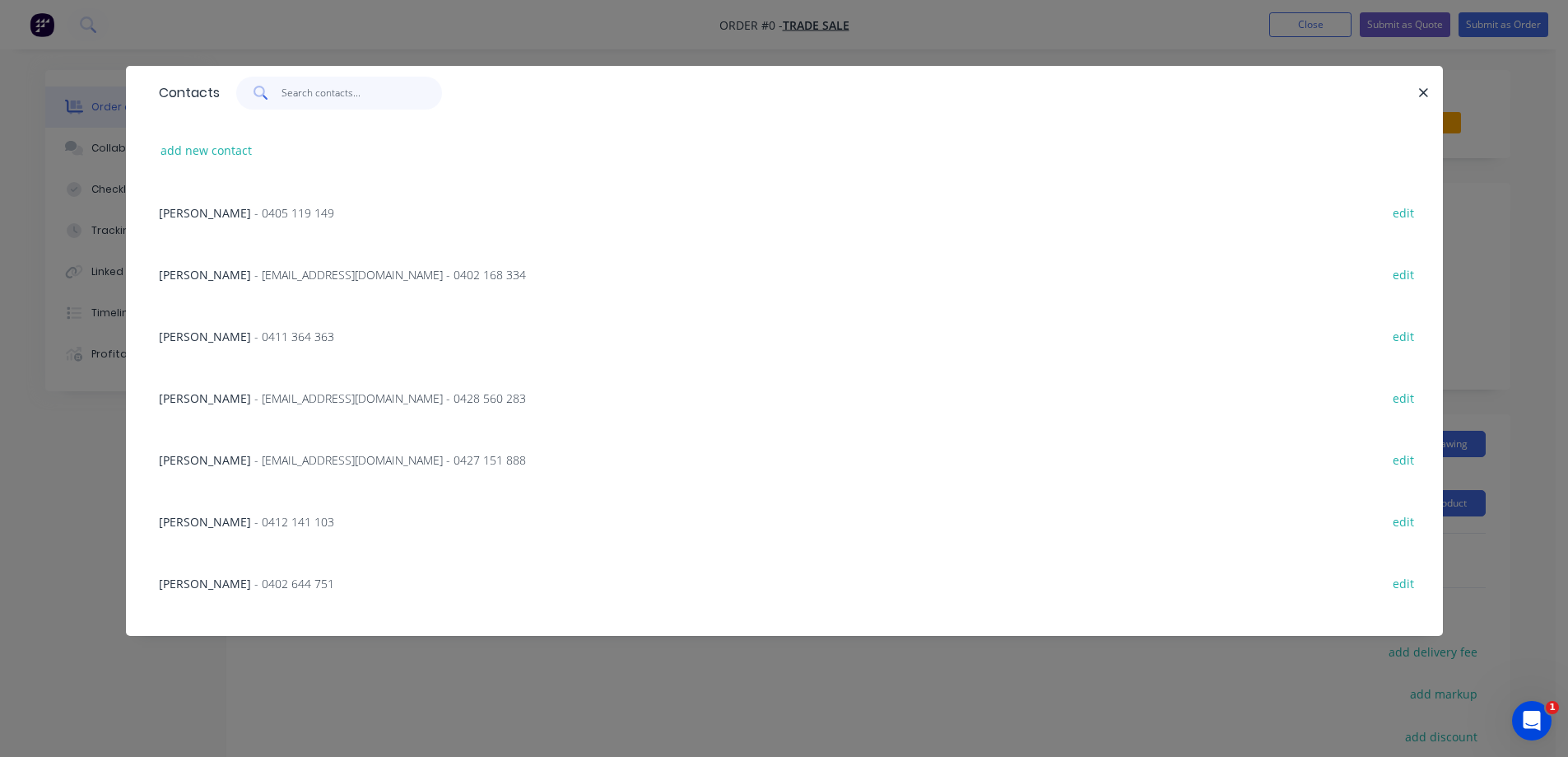
drag, startPoint x: 366, startPoint y: 95, endPoint x: 354, endPoint y: 82, distance: 17.7
click at [363, 89] on input "text" at bounding box center [362, 93] width 161 height 33
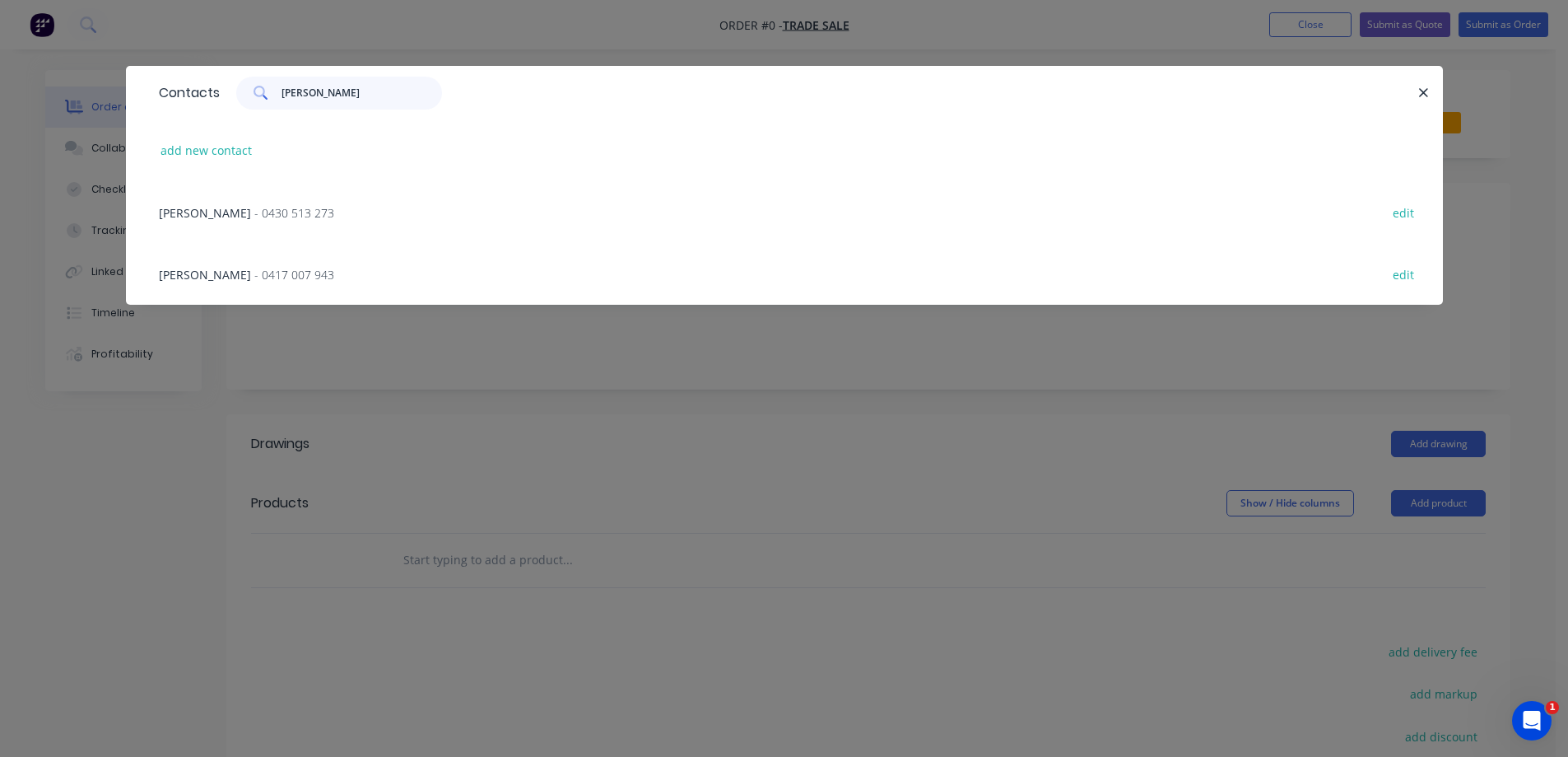
type input "[PERSON_NAME]"
click at [271, 211] on span "- 0430 513 273" at bounding box center [294, 213] width 80 height 16
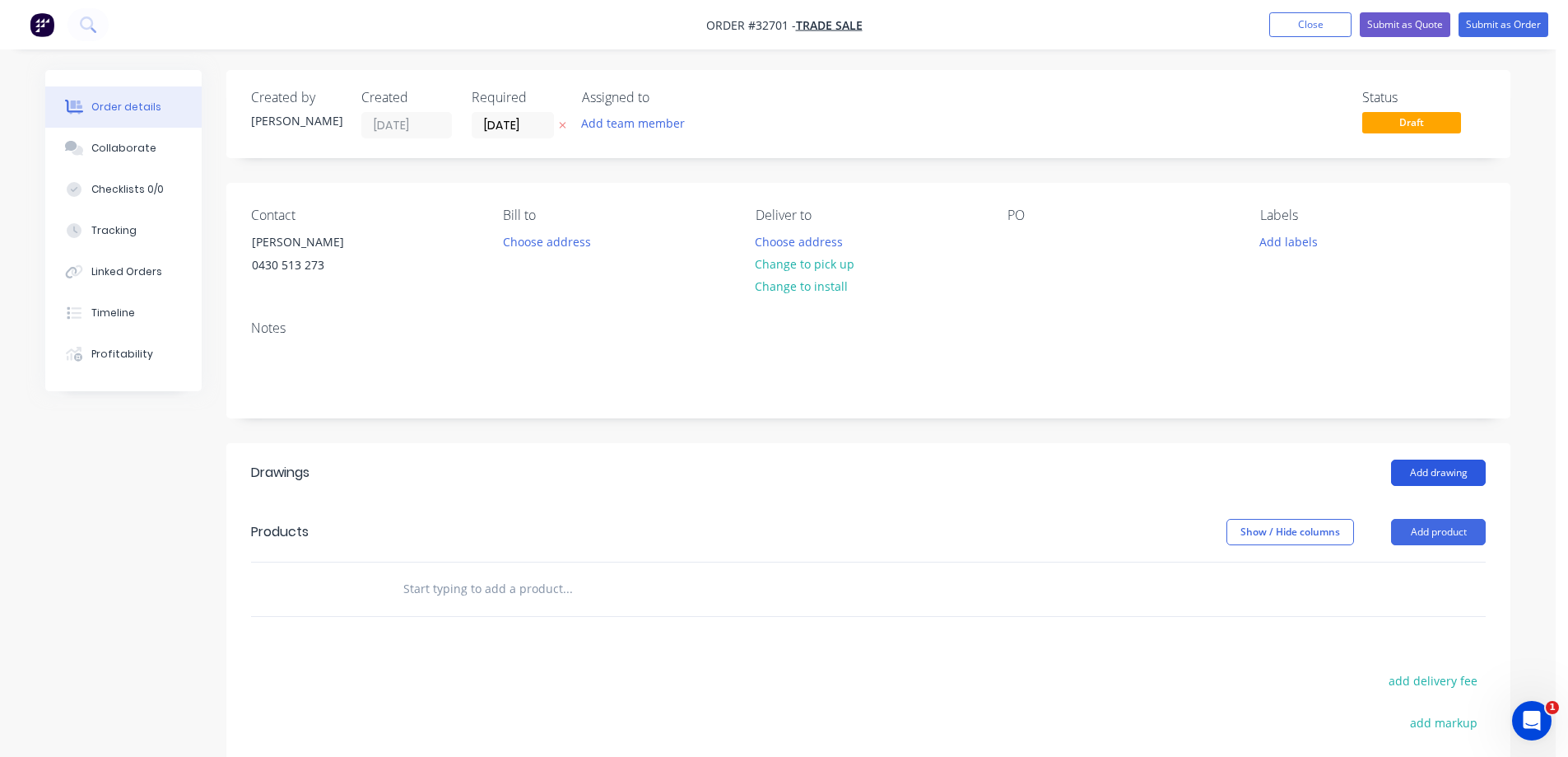
click at [1428, 468] on button "Add drawing" at bounding box center [1438, 472] width 94 height 26
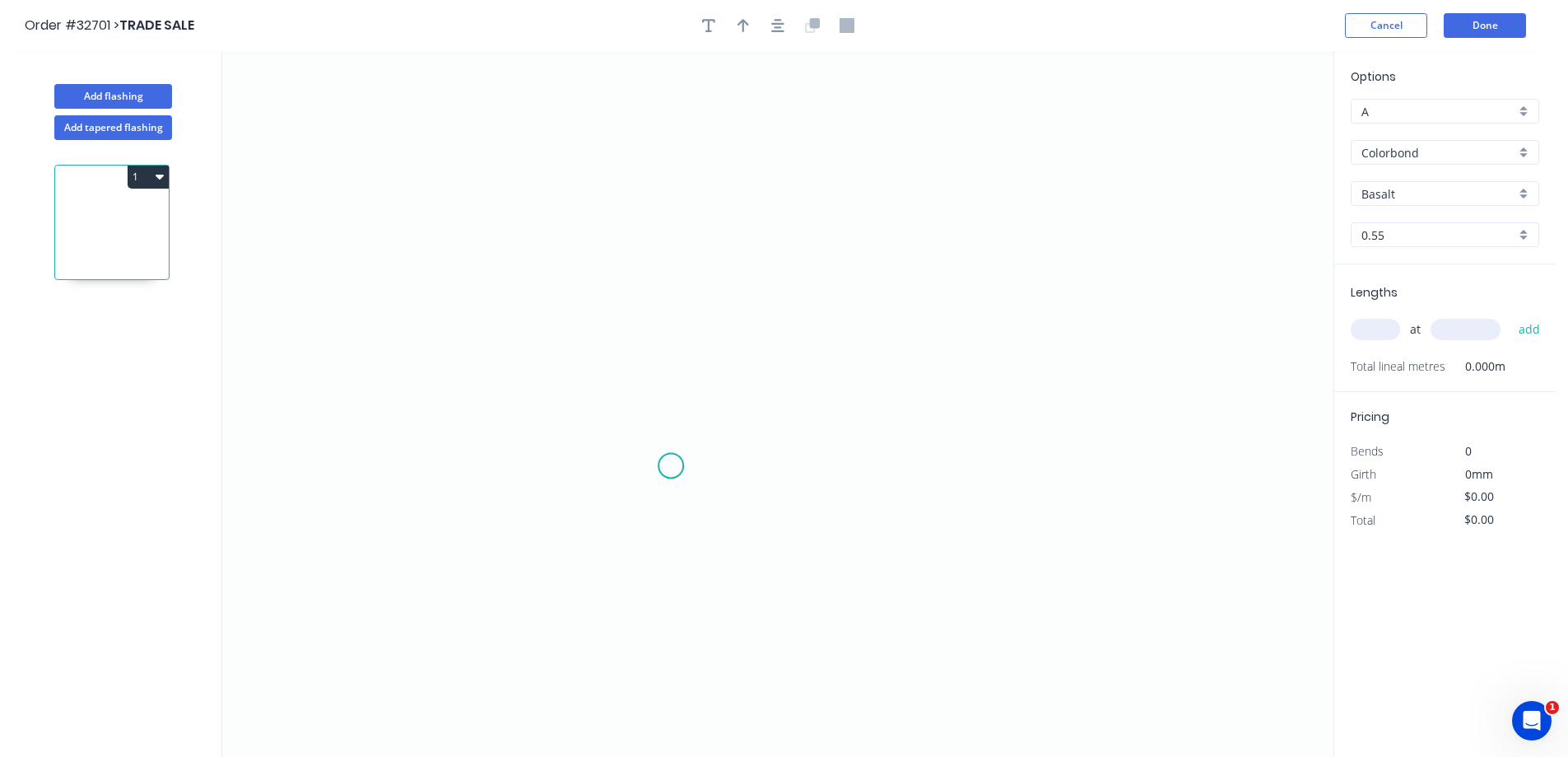
click at [671, 466] on icon "0" at bounding box center [778, 404] width 1111 height 706
click at [667, 189] on icon "0" at bounding box center [778, 404] width 1111 height 706
click at [993, 179] on icon "0 ?" at bounding box center [778, 404] width 1111 height 706
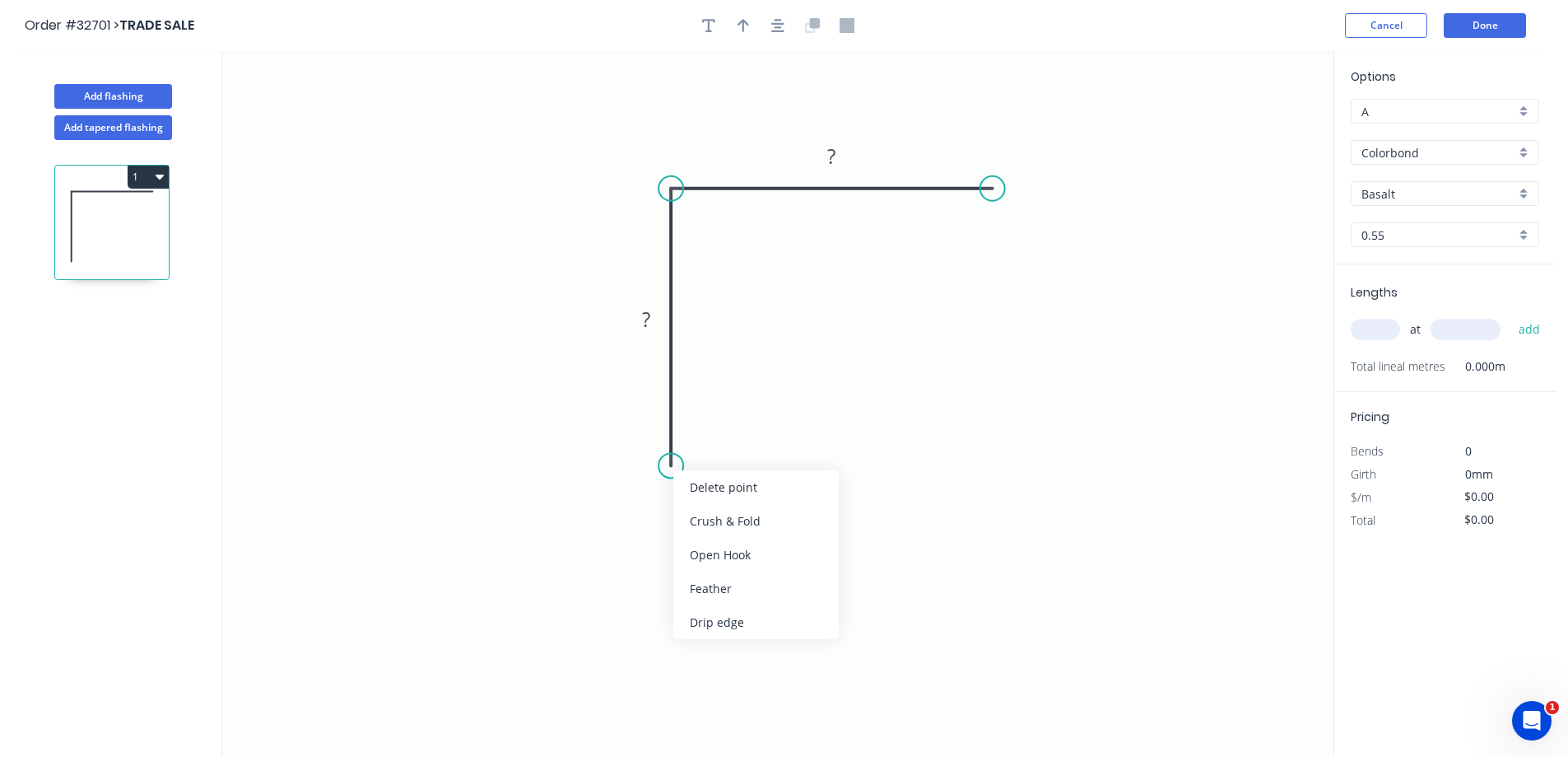
drag, startPoint x: 736, startPoint y: 578, endPoint x: 781, endPoint y: 519, distance: 74.2
click at [736, 577] on div "Feather" at bounding box center [756, 589] width 166 height 34
click at [726, 519] on div "Flip bend" at bounding box center [754, 526] width 166 height 34
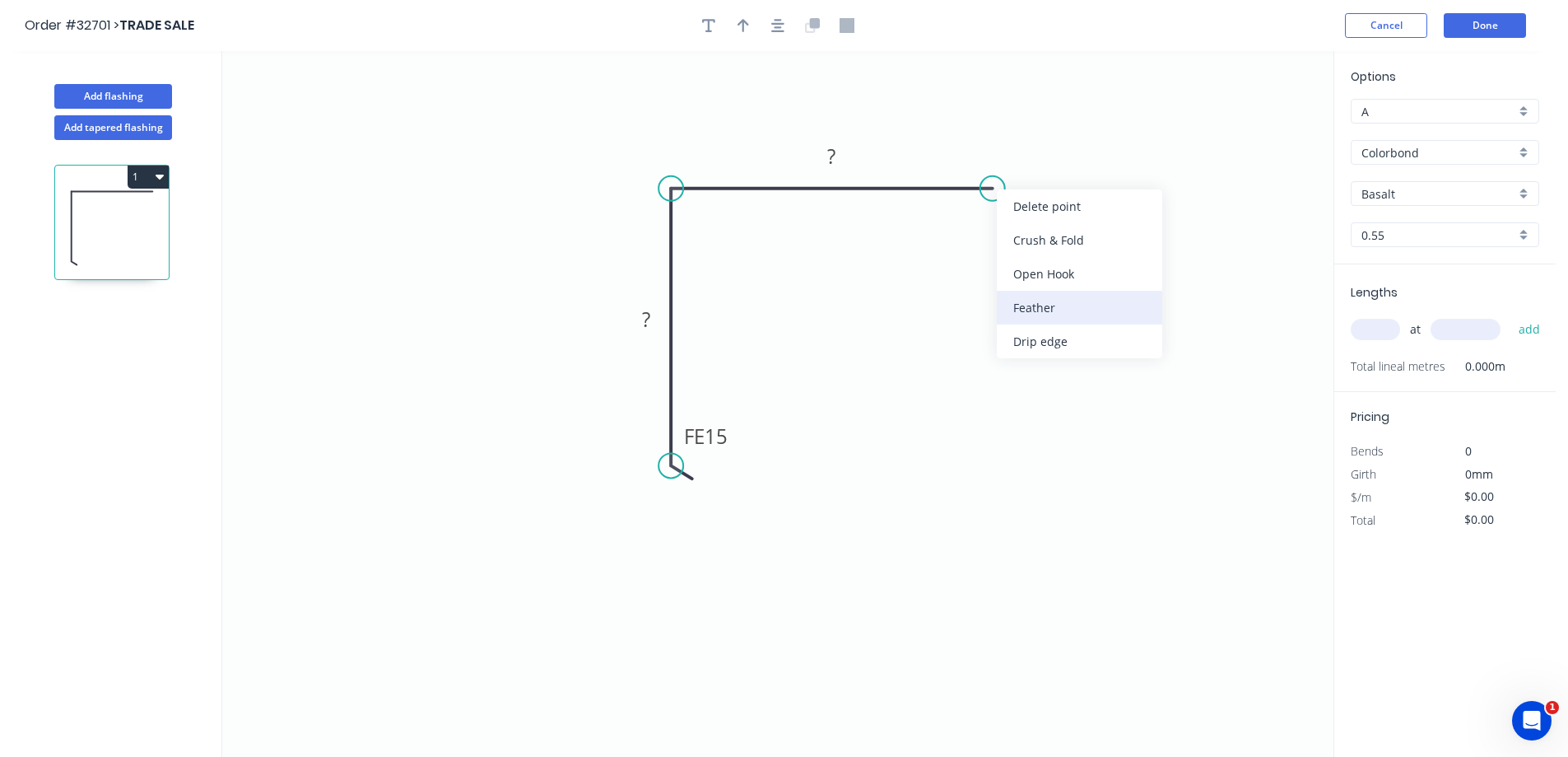
click at [1062, 300] on div "Feather" at bounding box center [1079, 307] width 166 height 34
click at [722, 435] on tspan "15" at bounding box center [715, 436] width 23 height 27
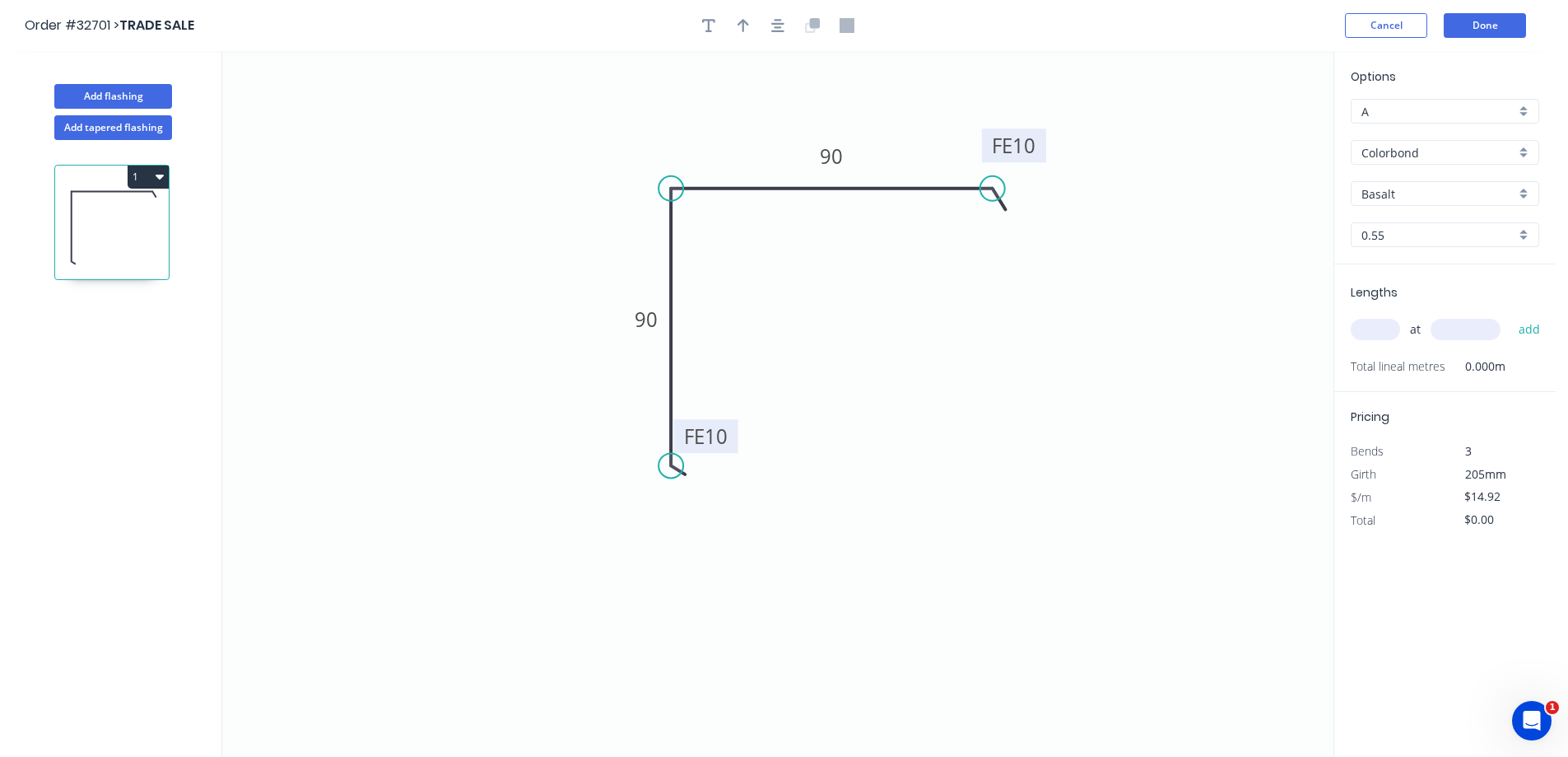
type input "$12.73"
click at [776, 26] on icon "button" at bounding box center [778, 25] width 13 height 13
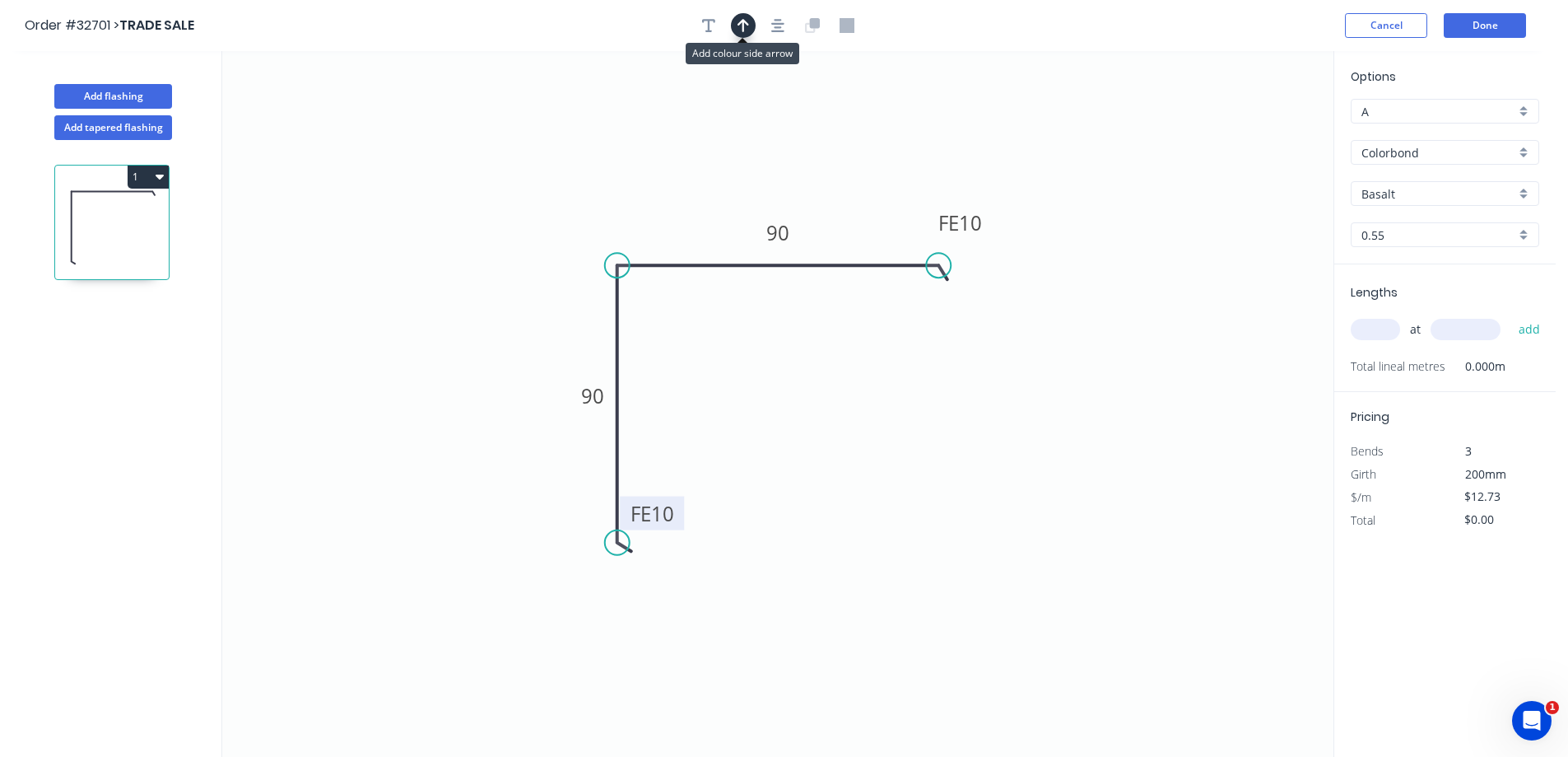
click at [742, 28] on icon "button" at bounding box center [743, 25] width 12 height 13
drag, startPoint x: 1247, startPoint y: 131, endPoint x: 842, endPoint y: 206, distance: 411.9
click at [842, 206] on icon at bounding box center [842, 187] width 15 height 53
click at [1523, 195] on div "Basalt" at bounding box center [1445, 193] width 189 height 24
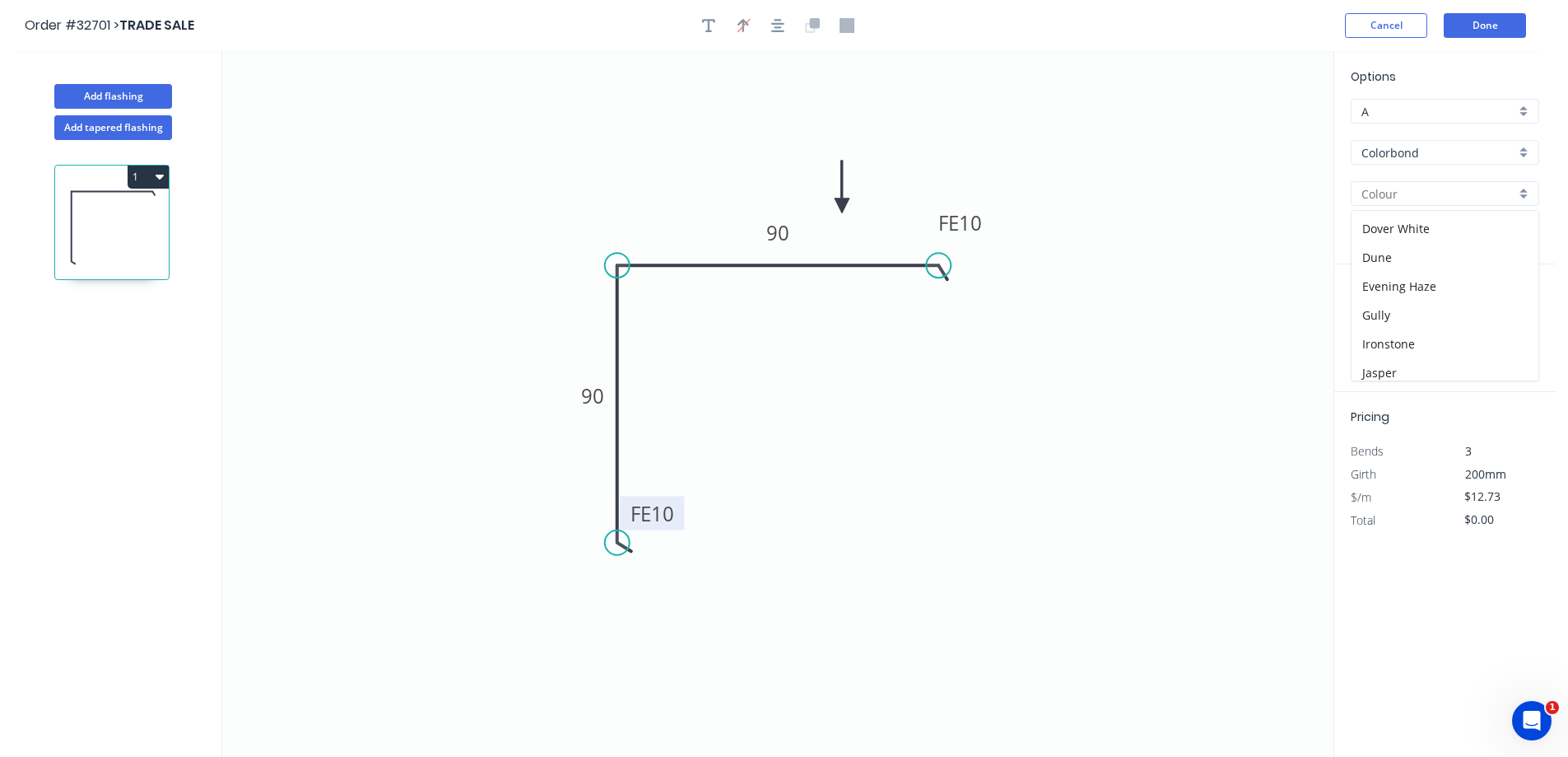
scroll to position [329, 0]
click at [1419, 296] on div "Monument" at bounding box center [1445, 299] width 187 height 29
type input "Monument"
click at [1377, 326] on input "text" at bounding box center [1375, 329] width 50 height 21
type input "2"
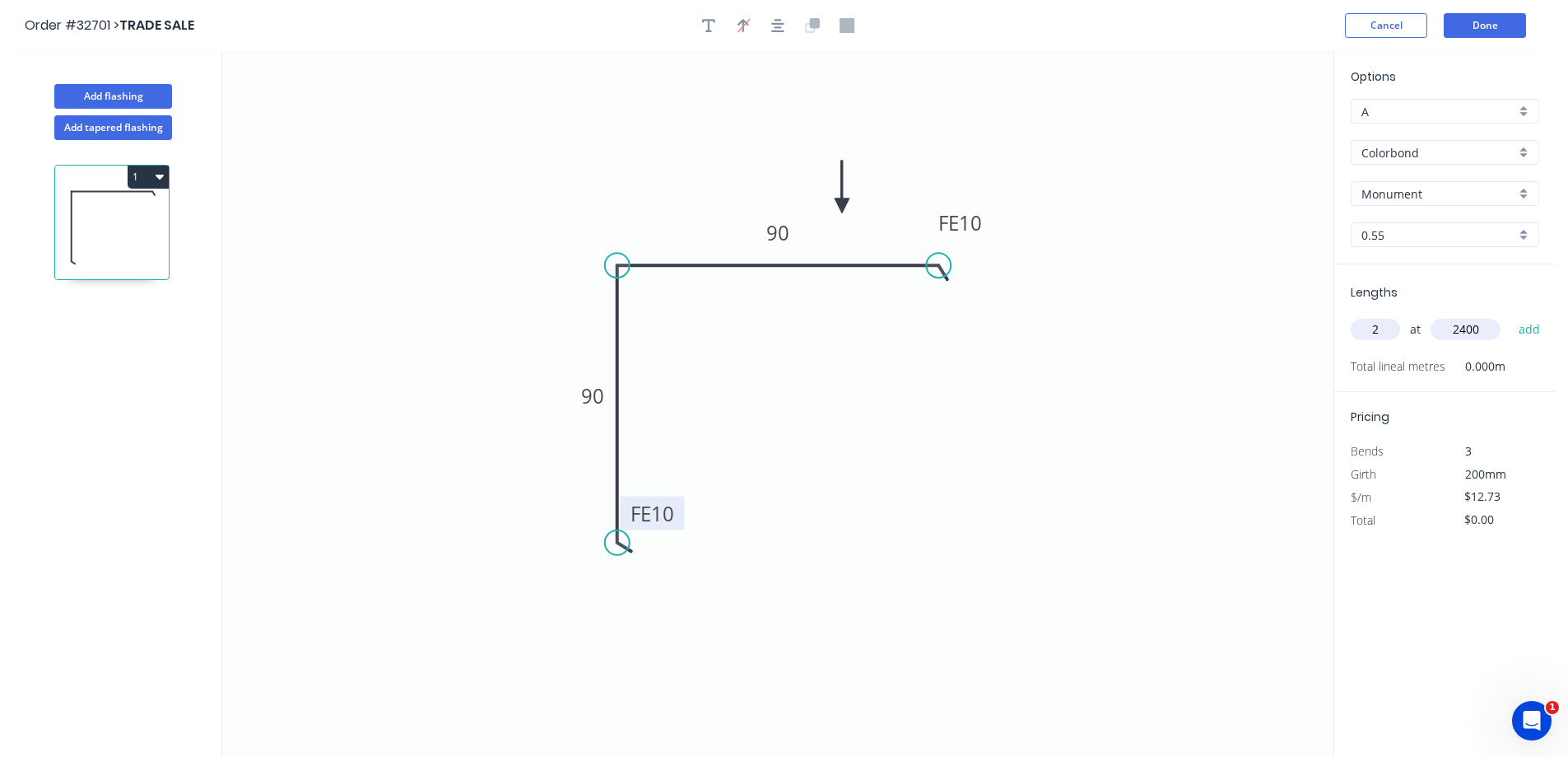
type input "2400"
click at [1511, 316] on button "add" at bounding box center [1530, 329] width 39 height 28
type input "$61.10"
click at [783, 28] on icon "button" at bounding box center [778, 26] width 13 height 15
click at [1492, 26] on button "Done" at bounding box center [1486, 25] width 82 height 24
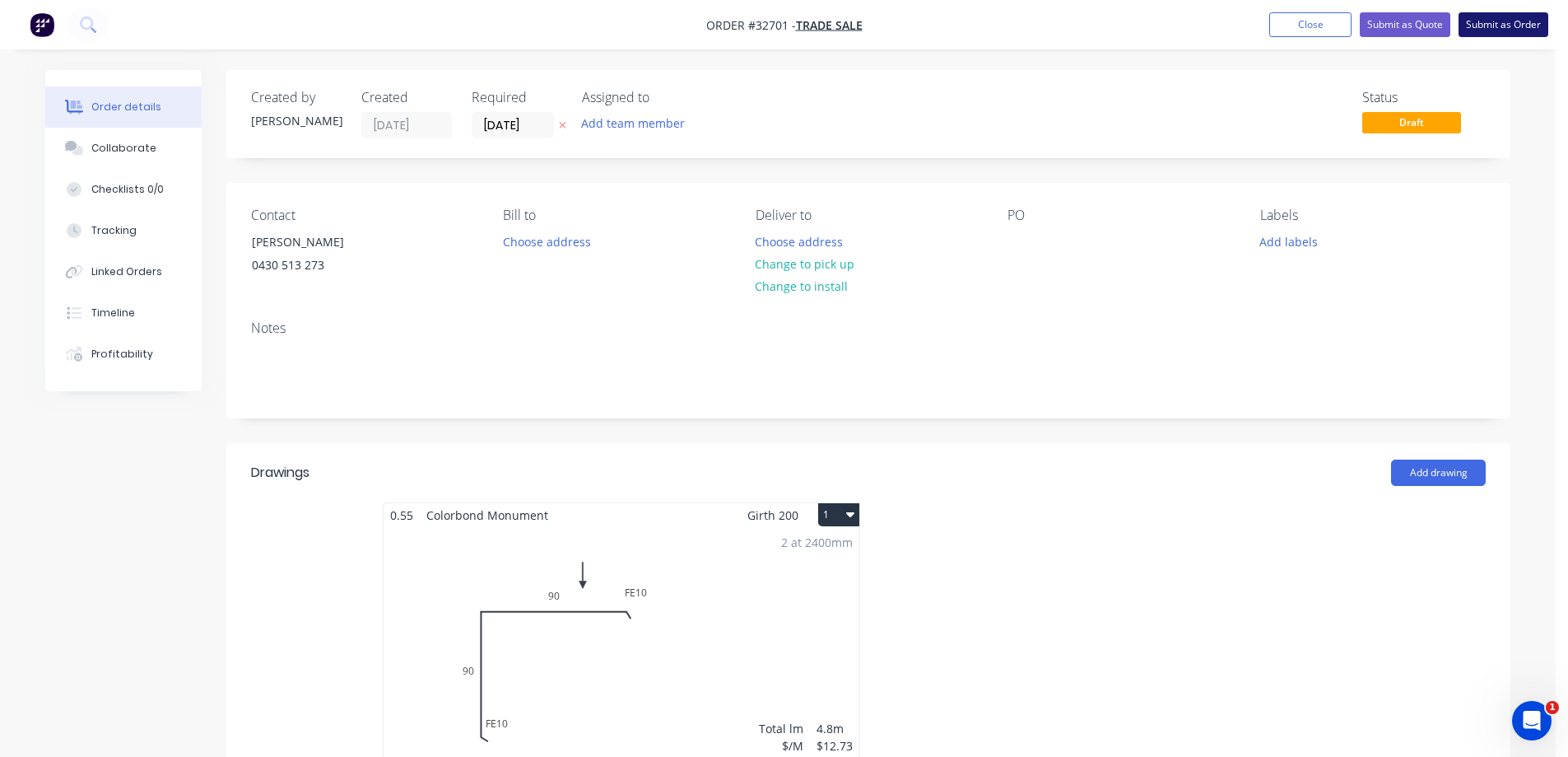
click at [1504, 27] on button "Submit as Order" at bounding box center [1503, 24] width 90 height 24
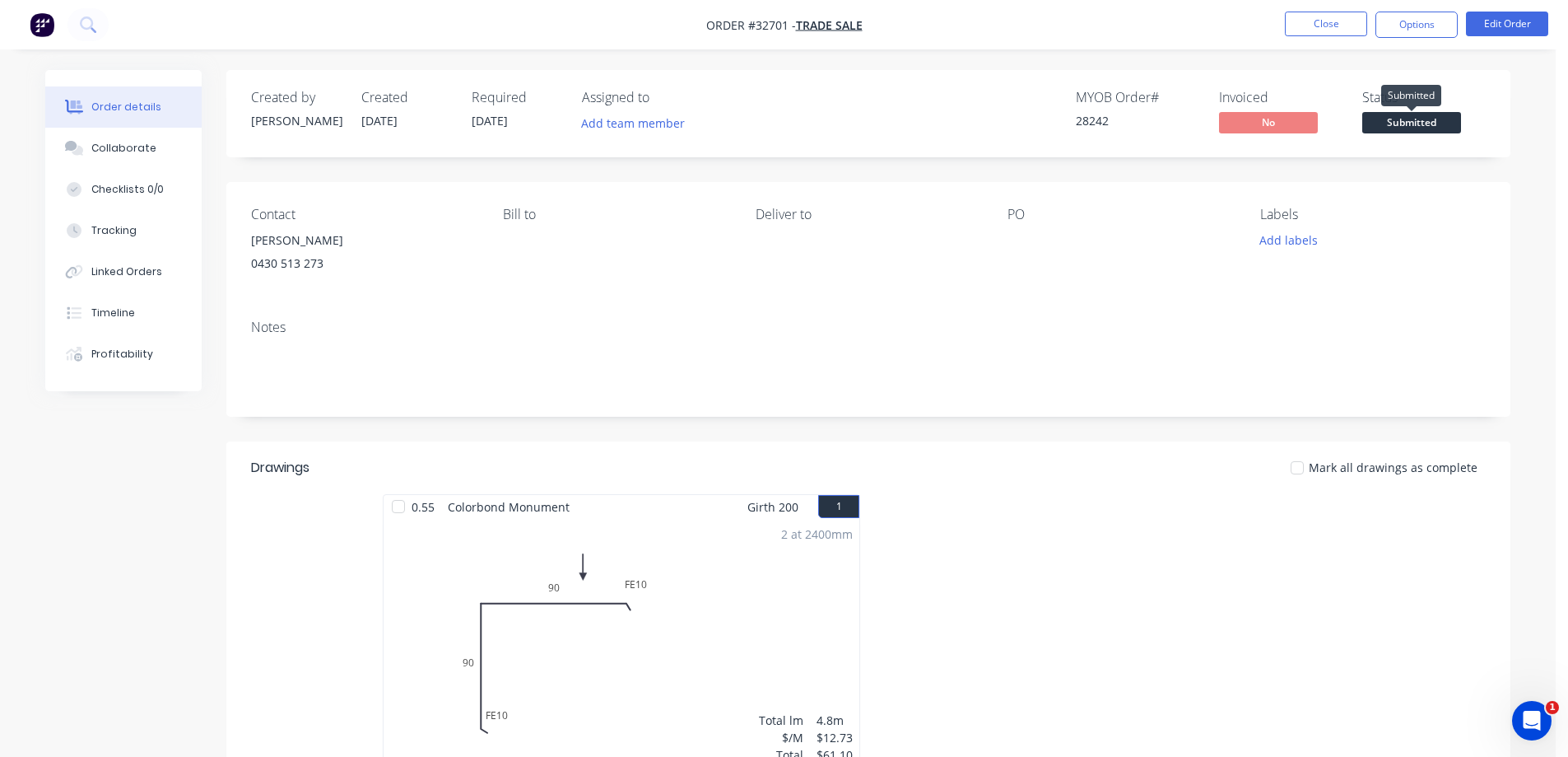
click at [1410, 124] on span "Submitted" at bounding box center [1411, 122] width 98 height 20
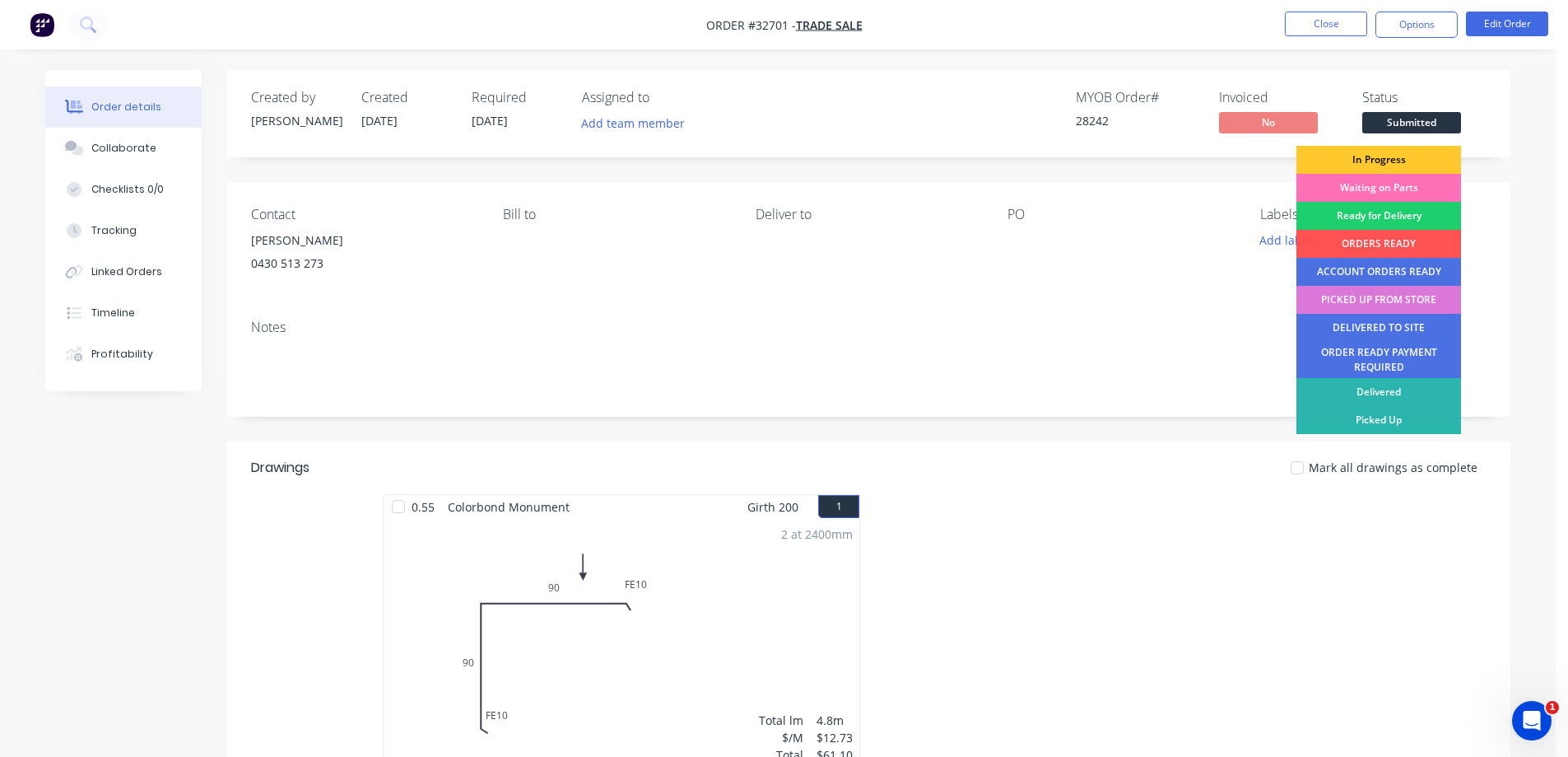
click at [1406, 154] on div "In Progress" at bounding box center [1379, 159] width 165 height 28
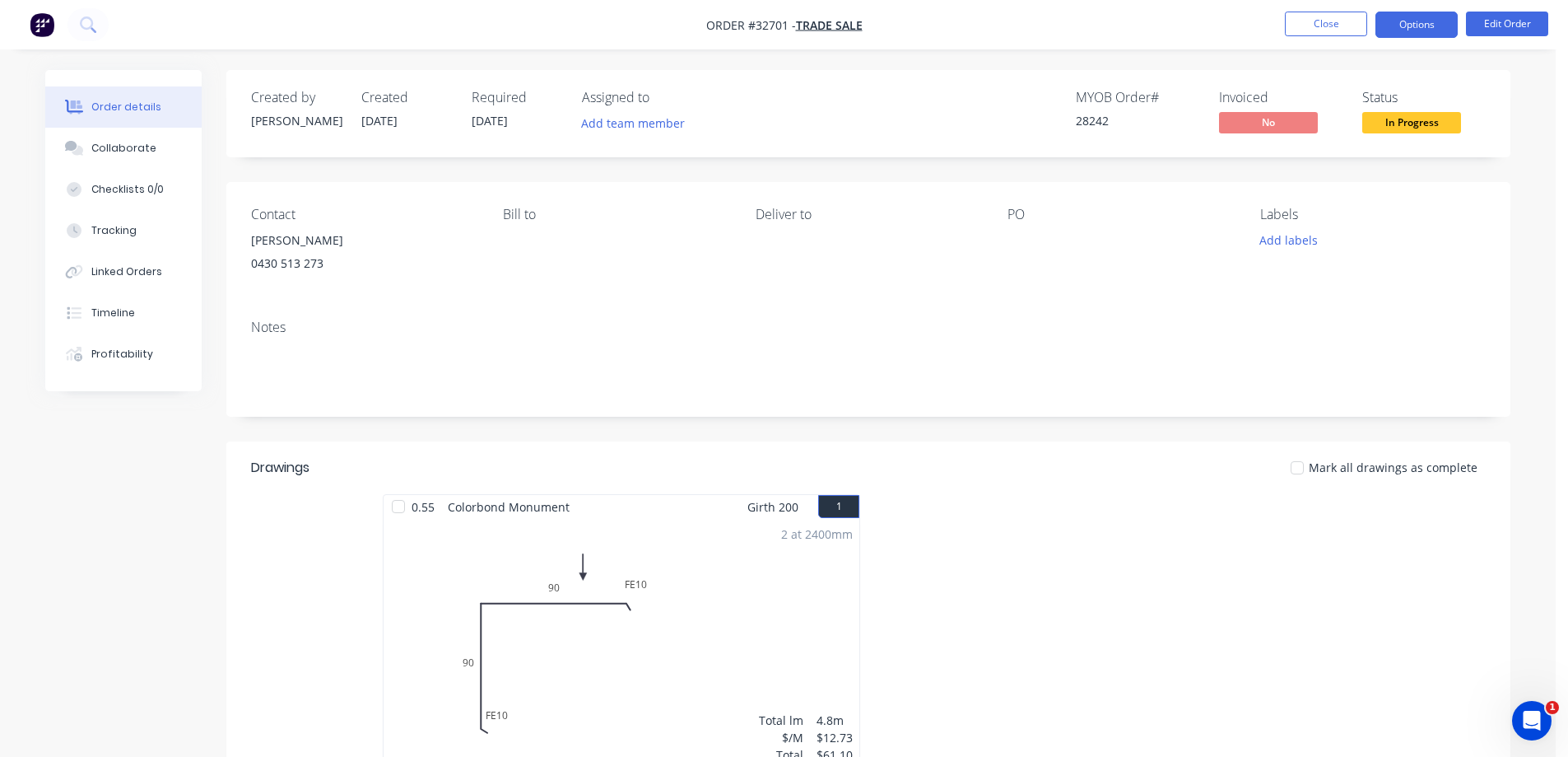
click at [1410, 17] on nav "Order #32701 - TRADE SALE Close Options Edit Order" at bounding box center [784, 24] width 1568 height 50
click at [1410, 31] on button "Options" at bounding box center [1417, 24] width 82 height 26
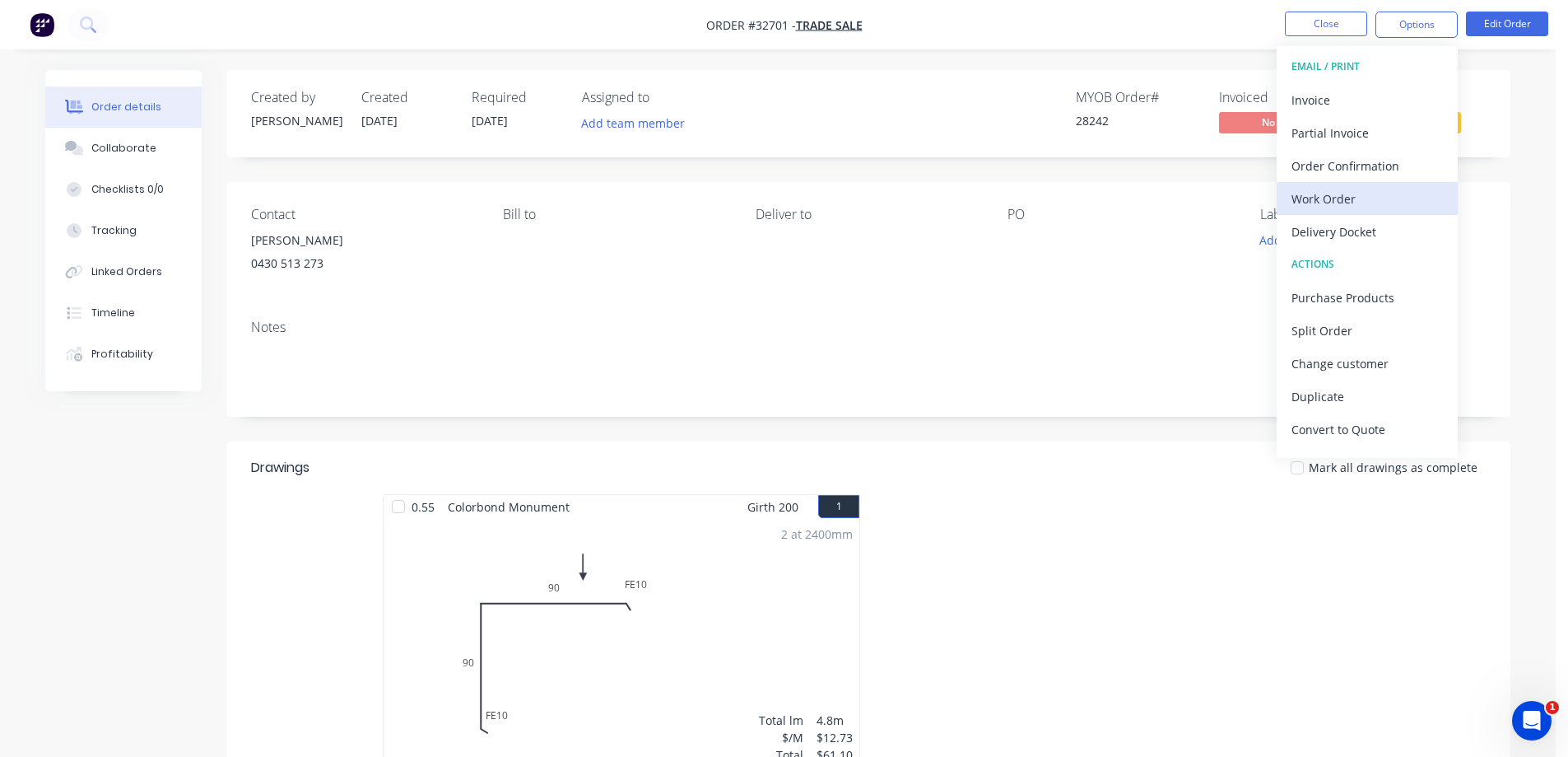
click at [1358, 195] on div "Work Order" at bounding box center [1368, 199] width 151 height 24
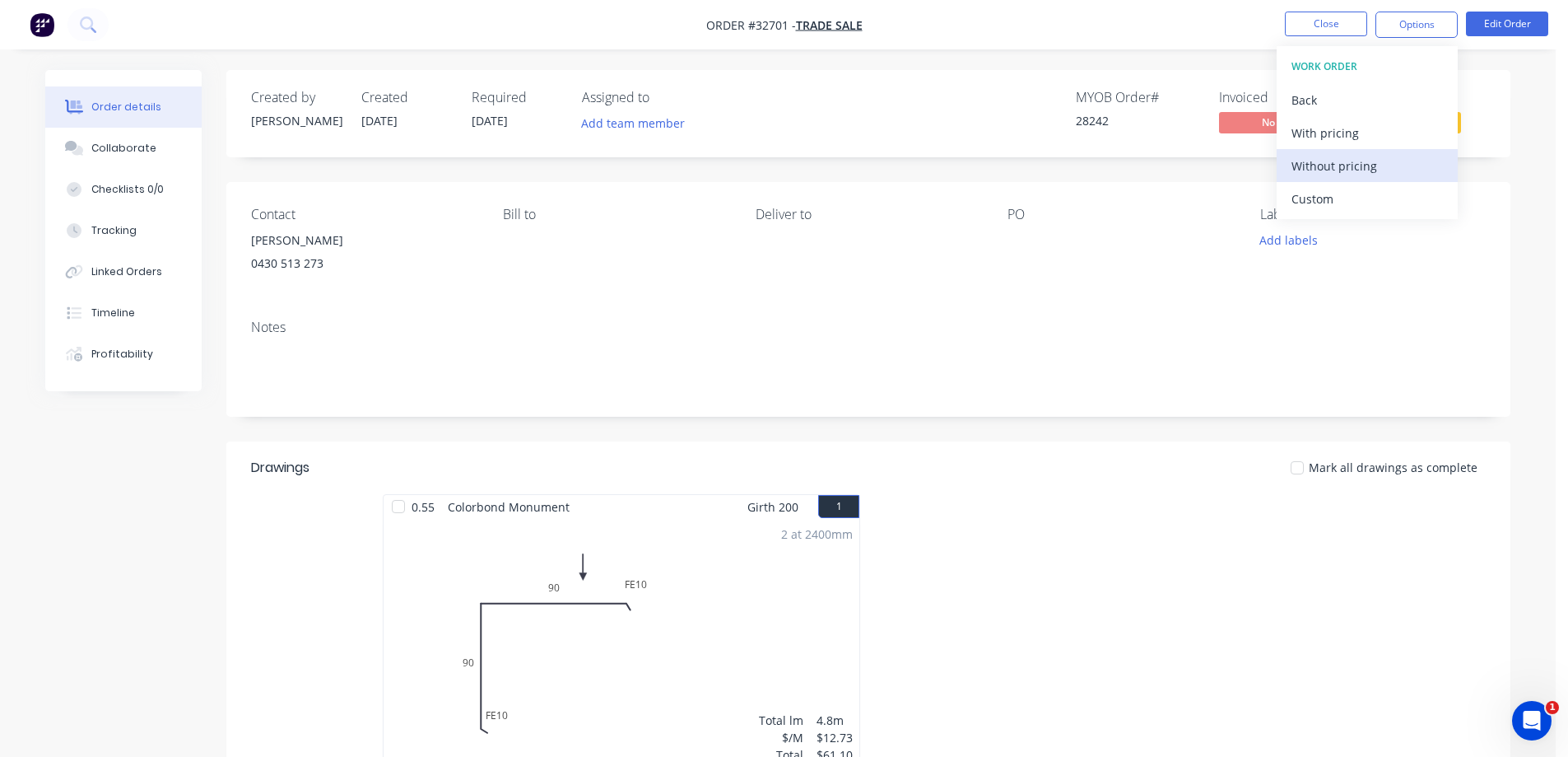
click at [1358, 167] on div "Without pricing" at bounding box center [1368, 166] width 151 height 24
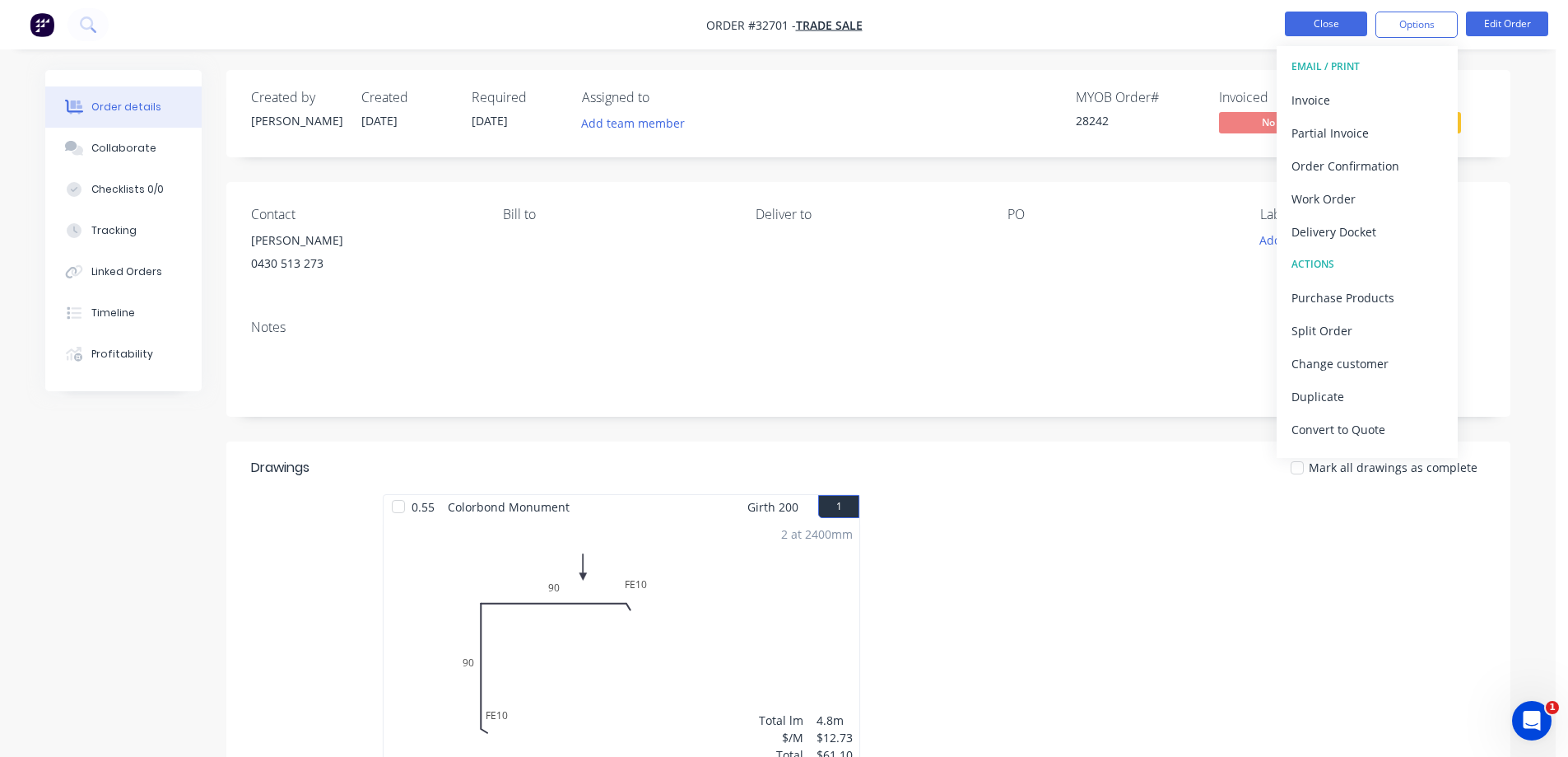
click at [1333, 19] on button "Close" at bounding box center [1326, 24] width 82 height 24
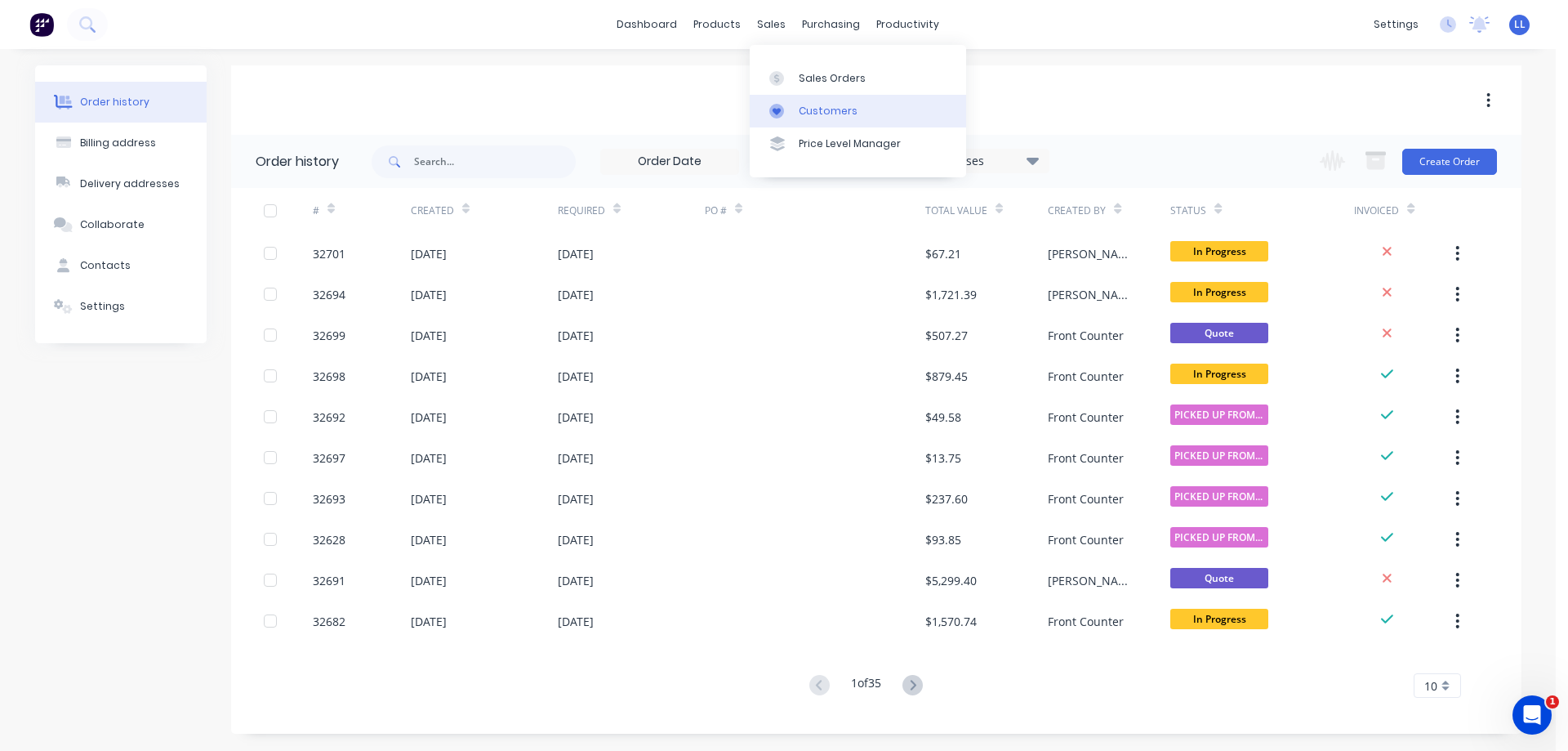
click at [814, 106] on div "Customers" at bounding box center [828, 111] width 58 height 15
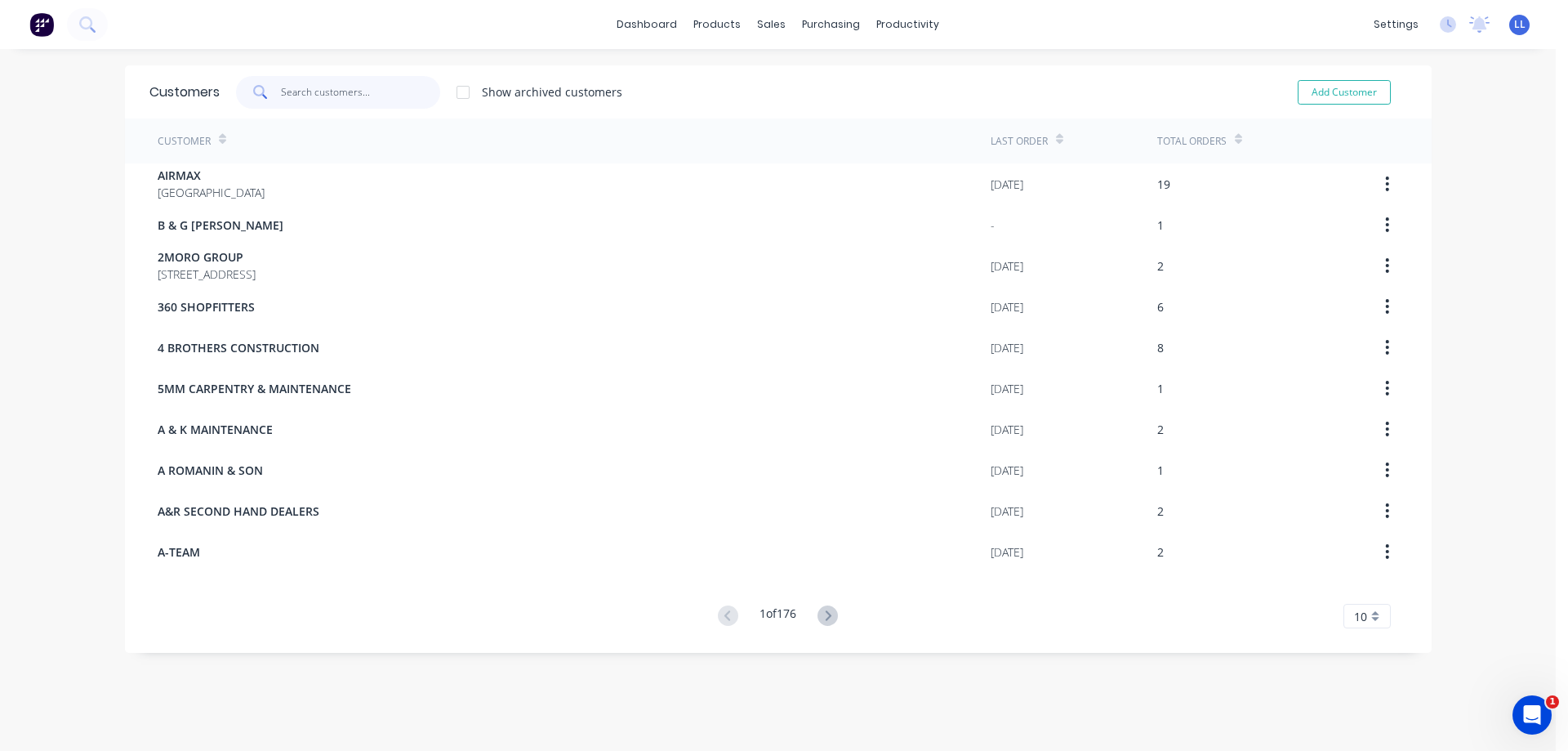
click at [331, 90] on input "text" at bounding box center [360, 92] width 159 height 33
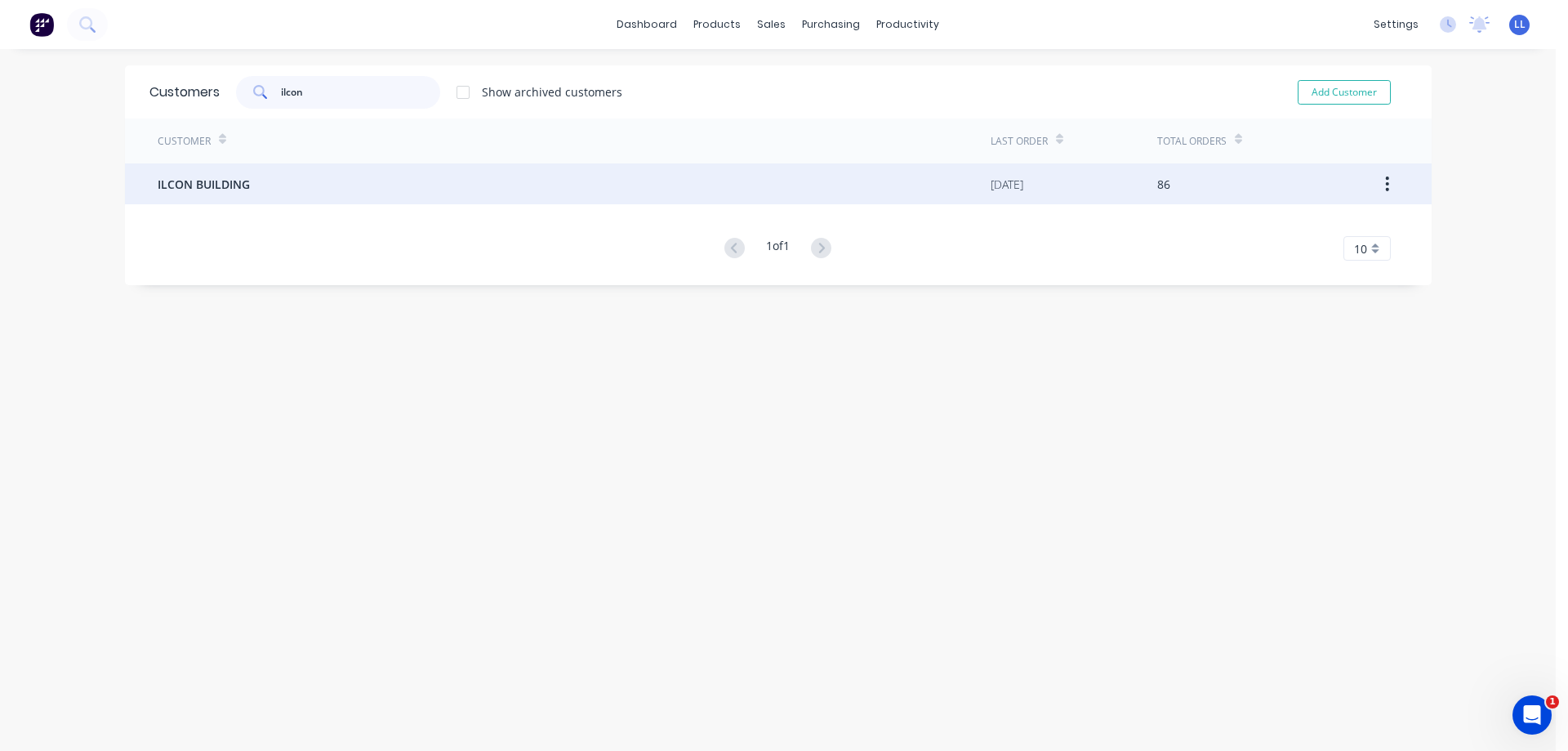
type input "ilcon"
click at [323, 179] on div "ILCON BUILDING" at bounding box center [574, 184] width 833 height 41
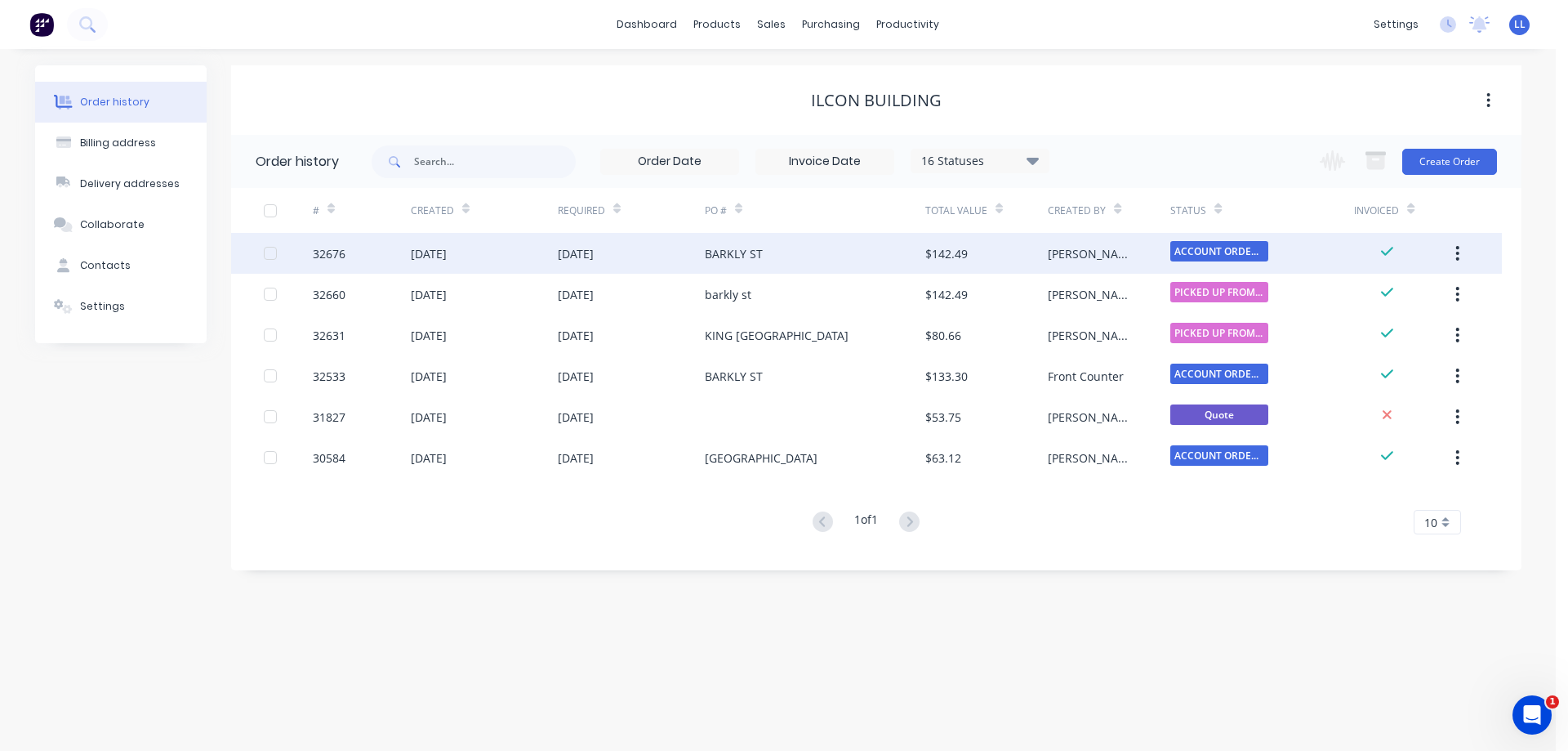
click at [921, 259] on div "BARKLY ST" at bounding box center [815, 253] width 220 height 41
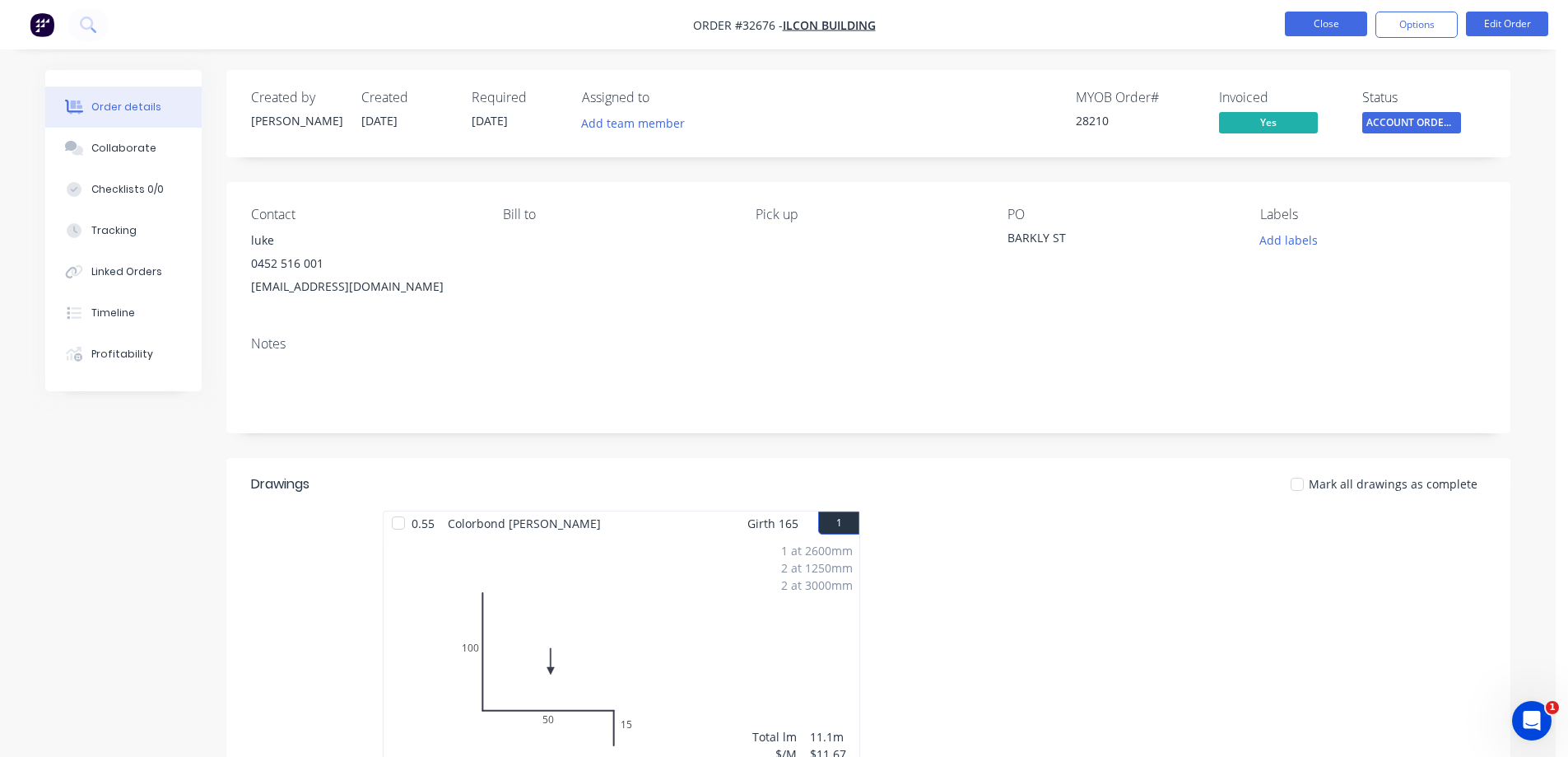
click at [1298, 24] on button "Close" at bounding box center [1326, 24] width 82 height 24
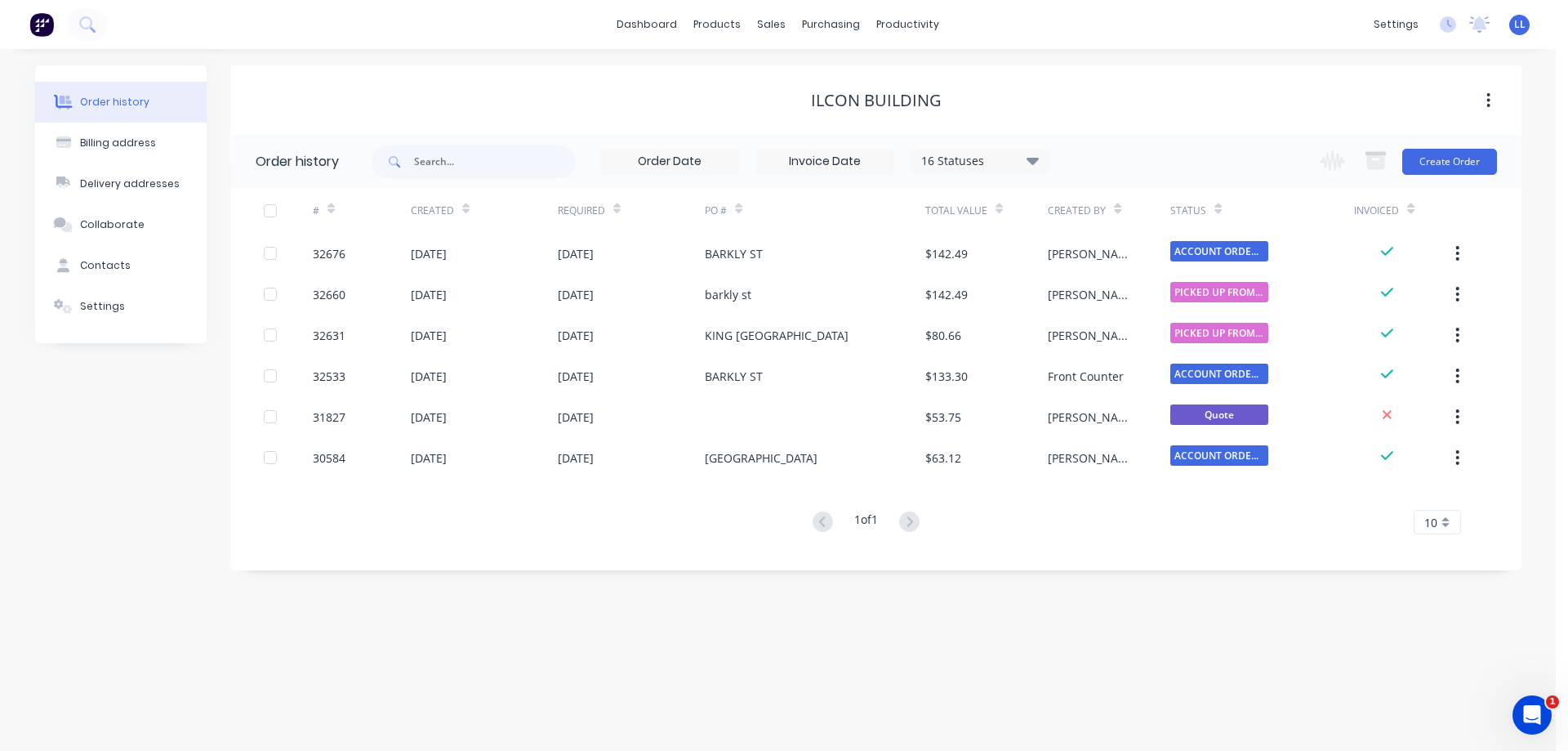
click at [44, 23] on img at bounding box center [41, 24] width 24 height 24
